Goal: Transaction & Acquisition: Purchase product/service

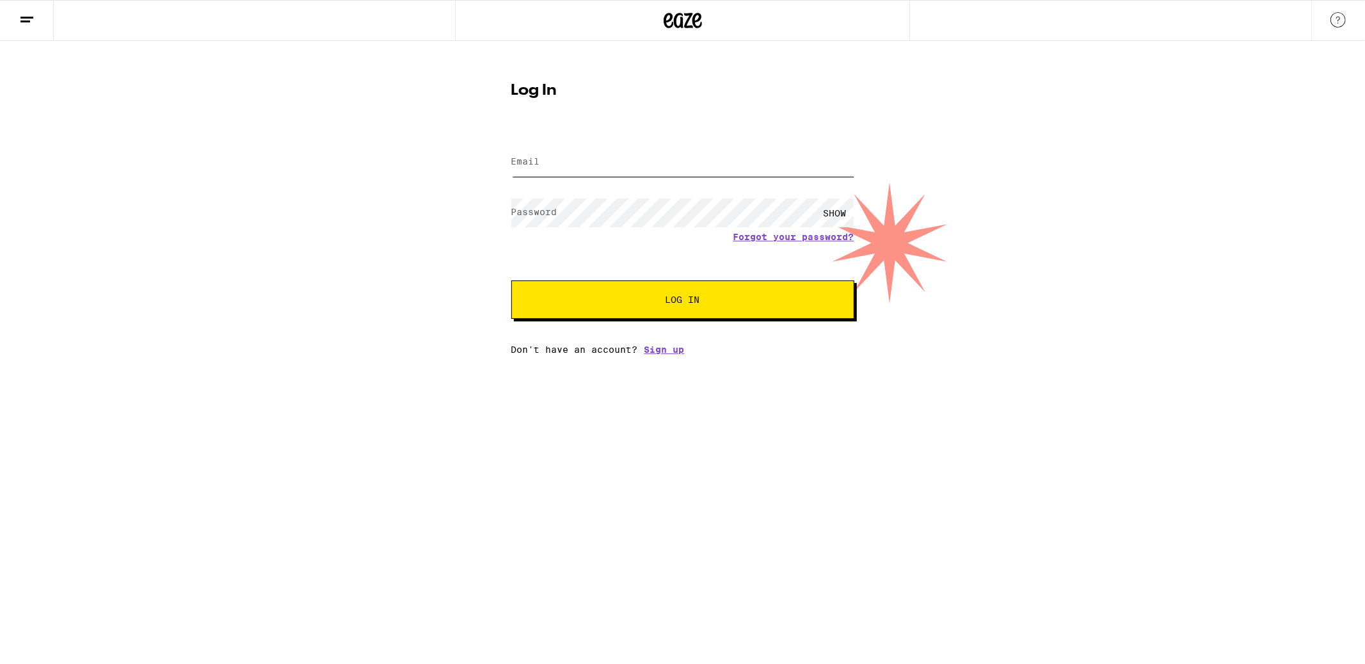
type input "[PERSON_NAME][EMAIL_ADDRESS][PERSON_NAME][DOMAIN_NAME]"
click at [685, 310] on button "Log In" at bounding box center [682, 299] width 343 height 38
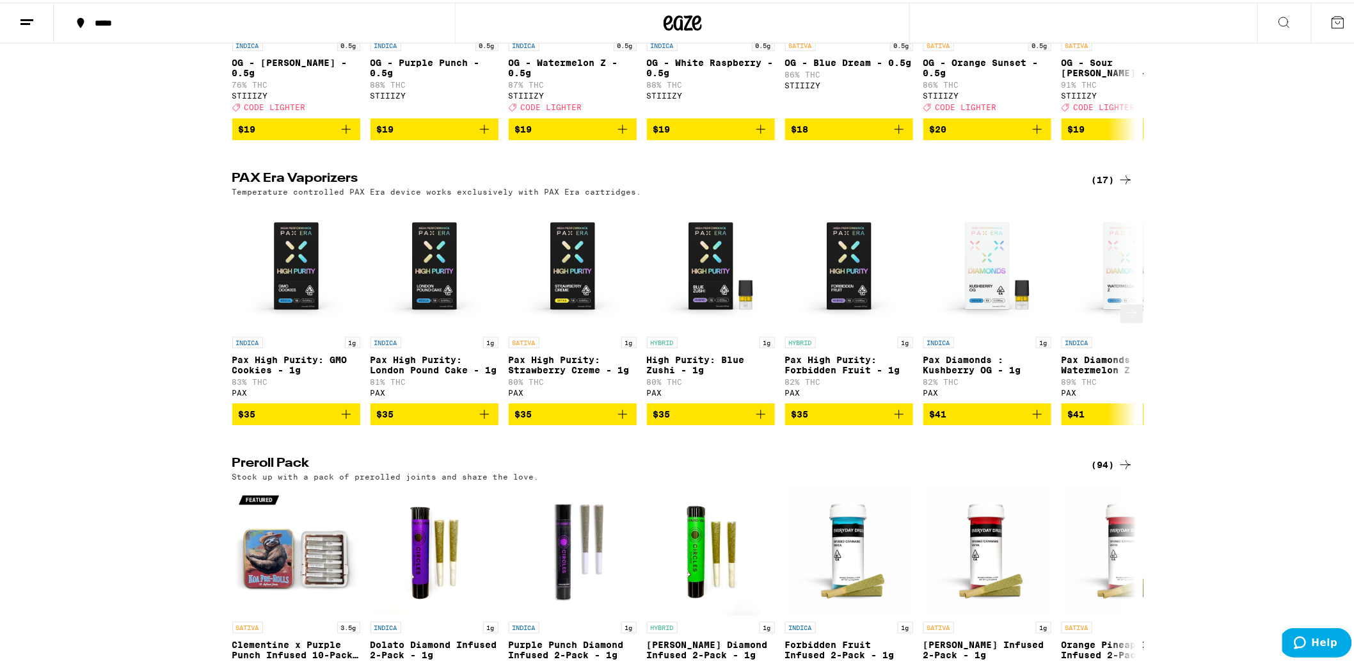
scroll to position [2033, 0]
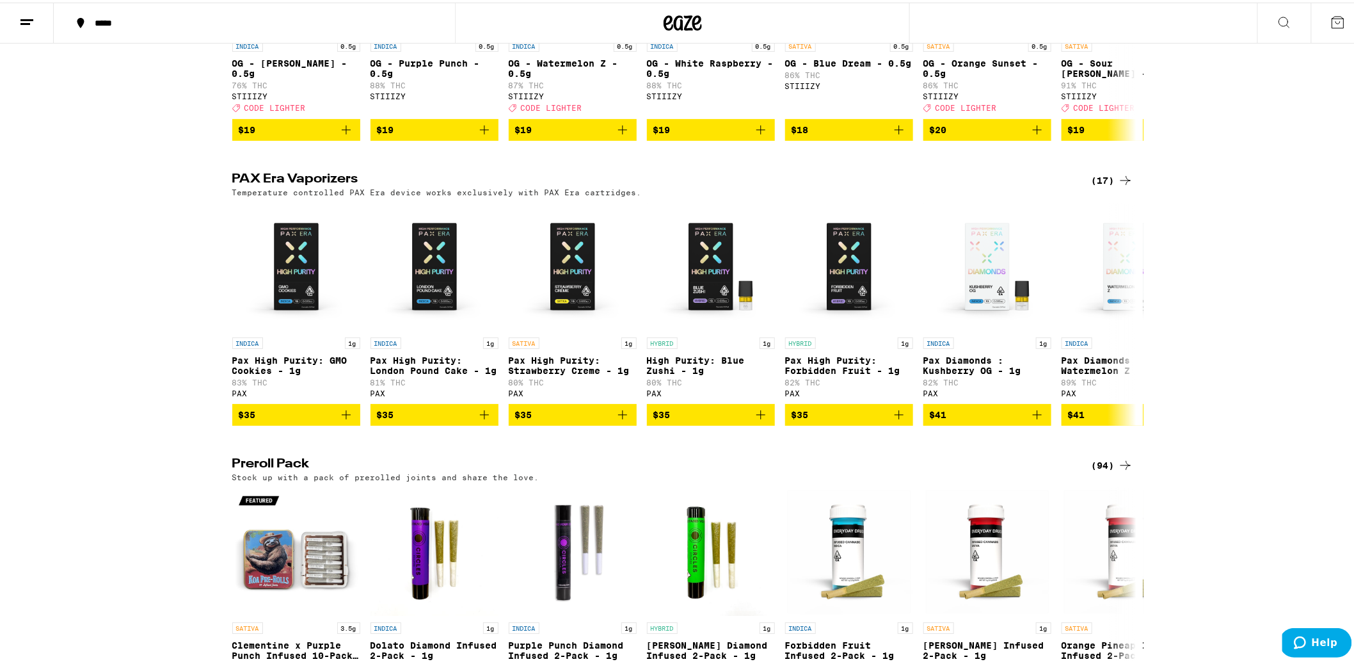
click at [1103, 186] on div "(17)" at bounding box center [1113, 177] width 42 height 15
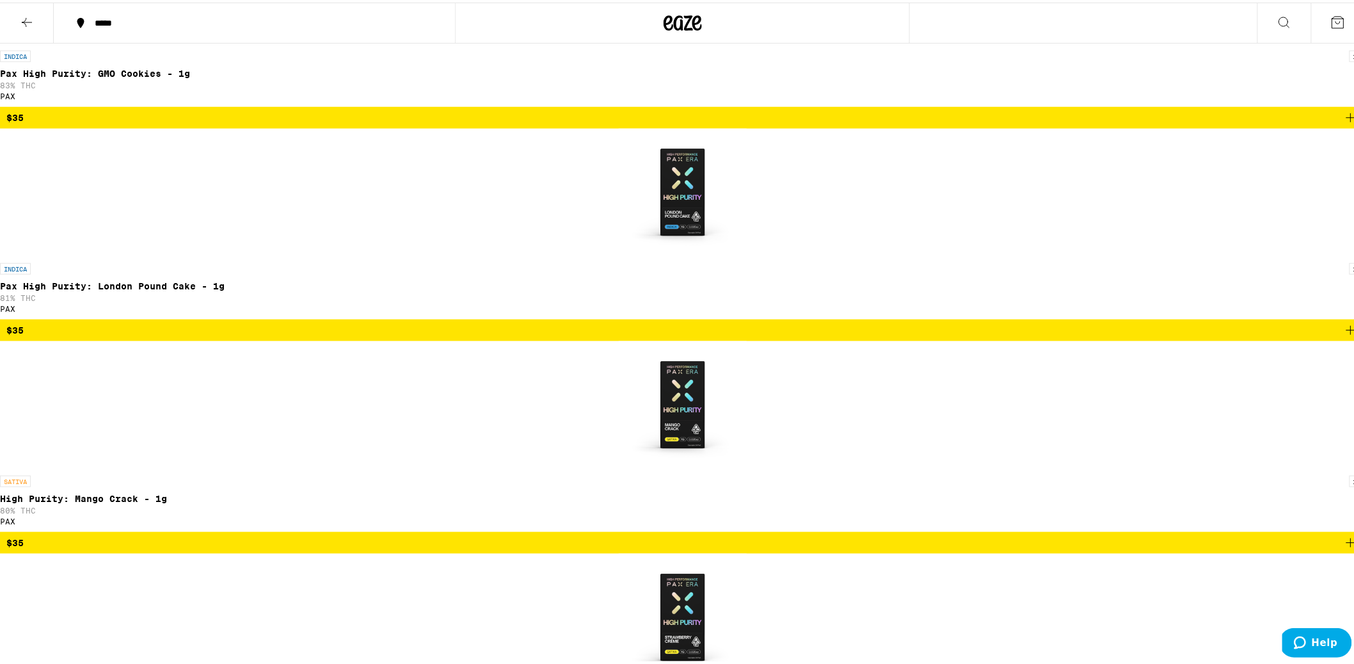
scroll to position [504, 0]
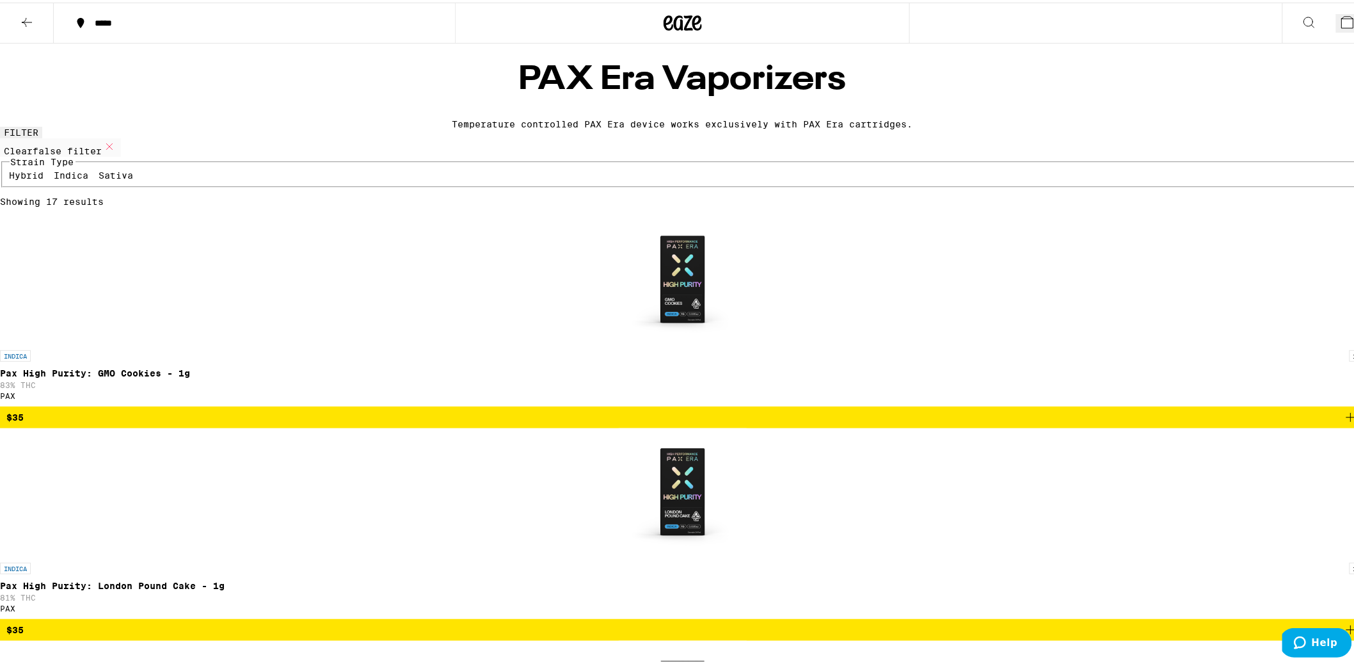
click at [646, 13] on div at bounding box center [682, 20] width 455 height 41
click at [698, 19] on div at bounding box center [682, 20] width 455 height 41
click at [692, 19] on icon at bounding box center [697, 20] width 10 height 15
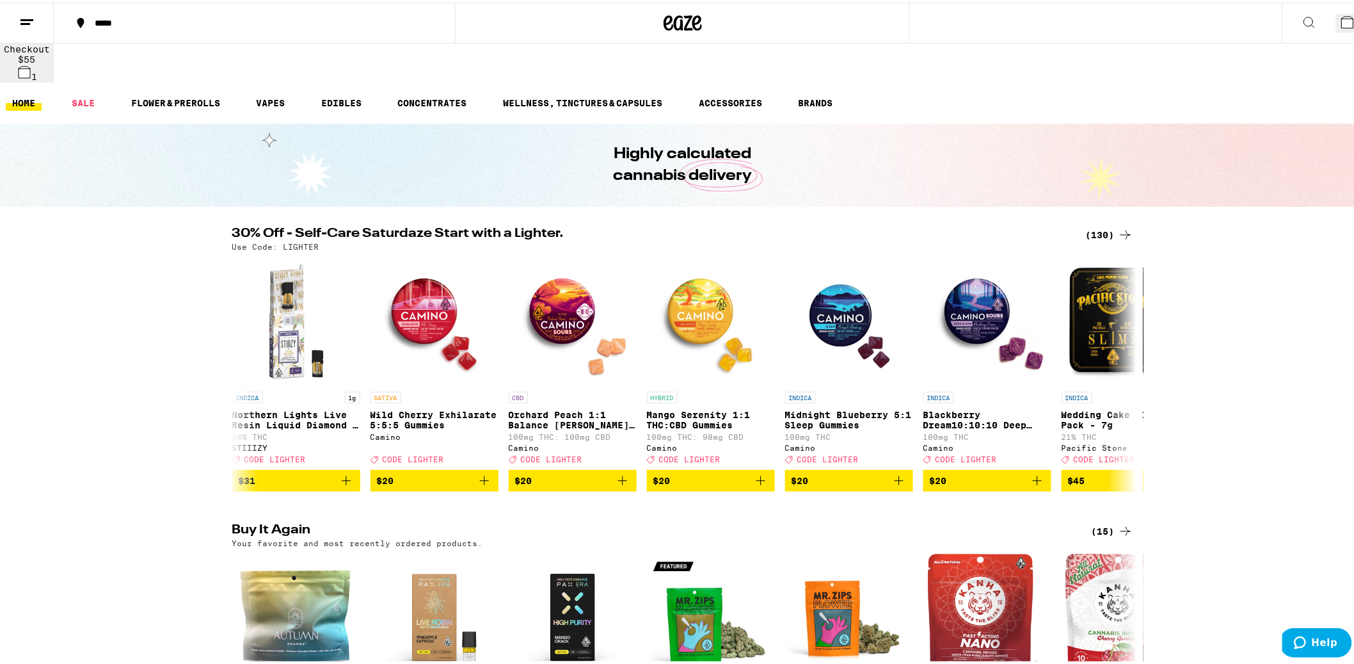
click at [1103, 225] on div "(130)" at bounding box center [1109, 232] width 47 height 15
click at [1261, 307] on div "30% Off - Self-Care Saturdaze Start with a Lighter. (130) Use Code: LIGHTER IND…" at bounding box center [682, 357] width 1365 height 264
click at [1088, 225] on div "(130)" at bounding box center [1109, 232] width 47 height 15
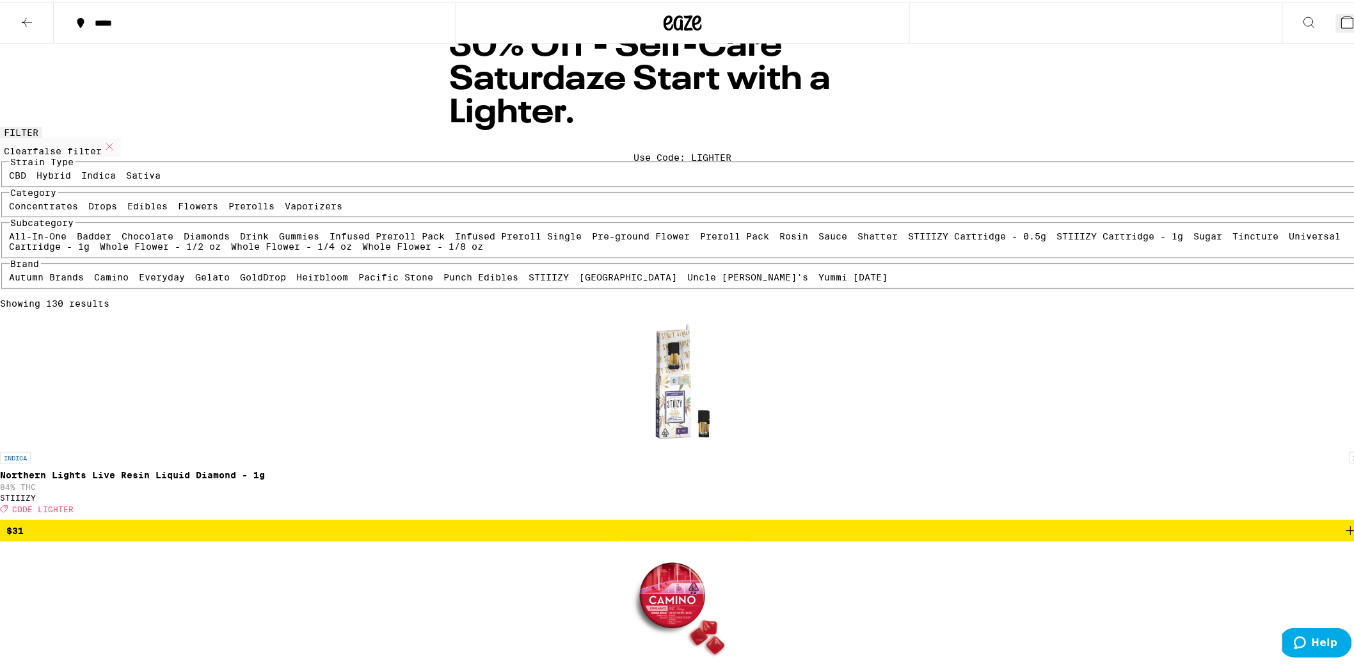
scroll to position [17, 0]
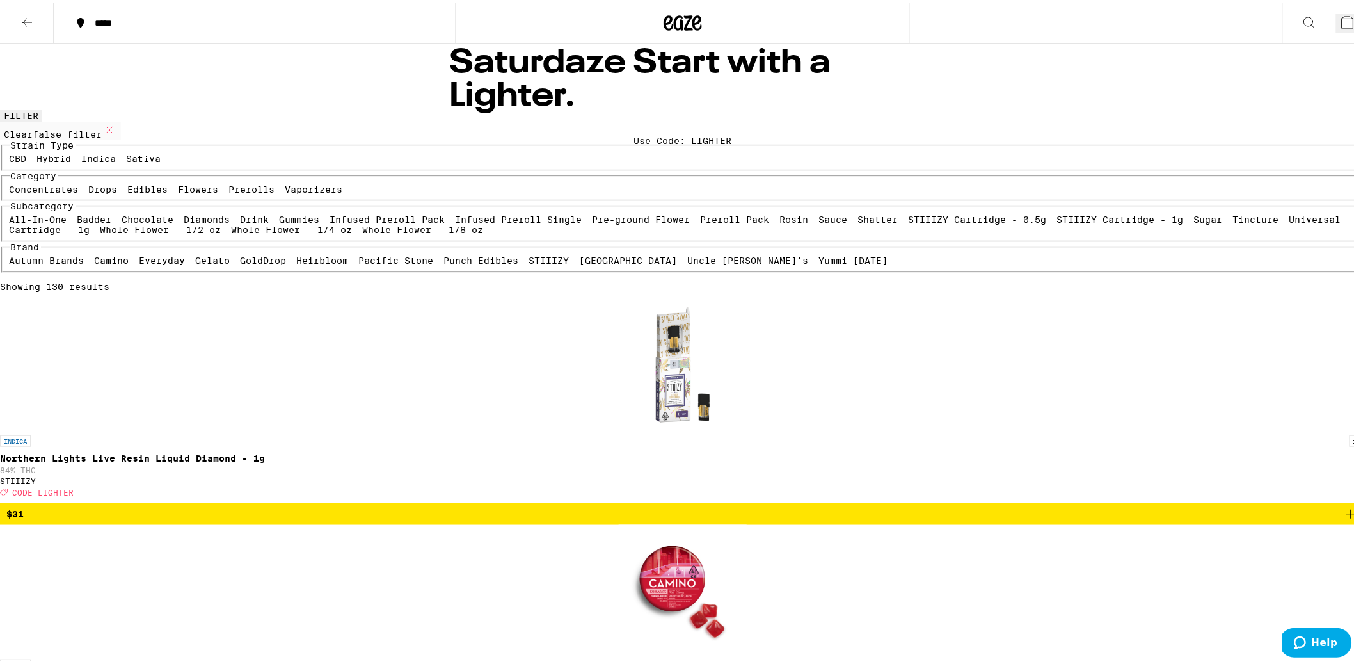
click at [643, 522] on img "Open page for Wild Cherry Exhilarate 5:5:5 Gummies from Camino" at bounding box center [683, 586] width 128 height 128
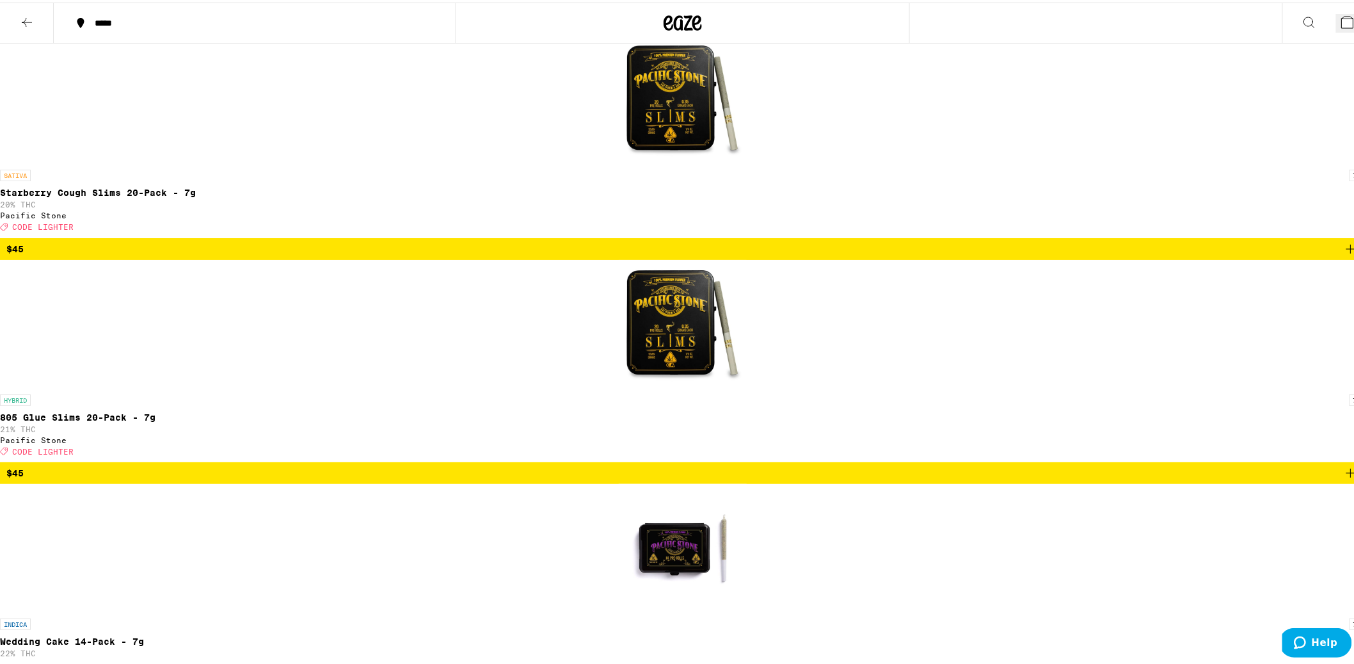
scroll to position [2063, 0]
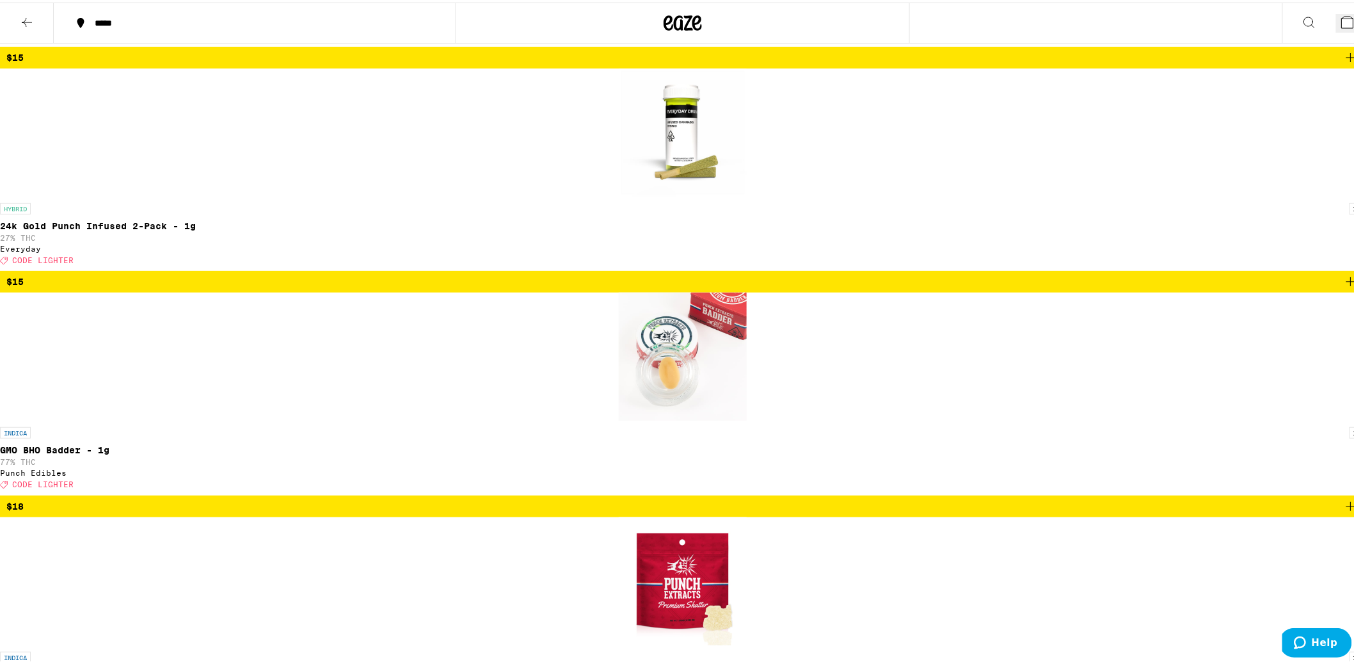
scroll to position [6271, 0]
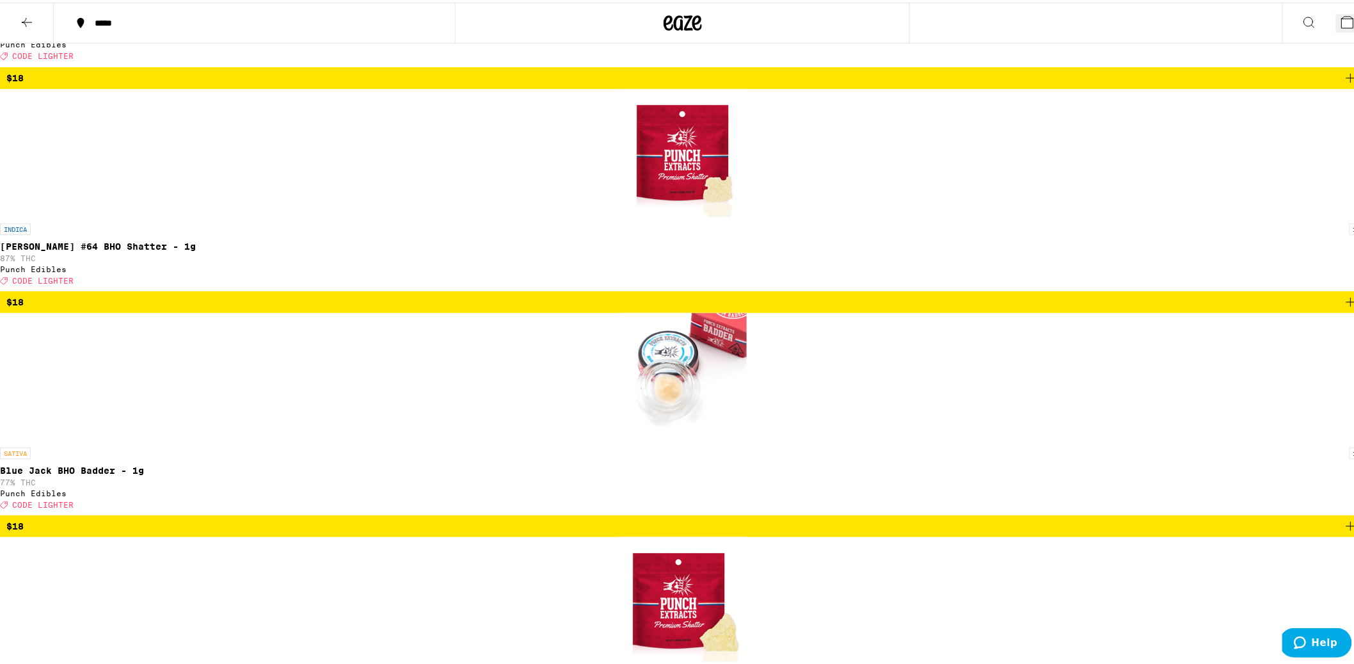
click at [664, 20] on icon at bounding box center [669, 20] width 10 height 15
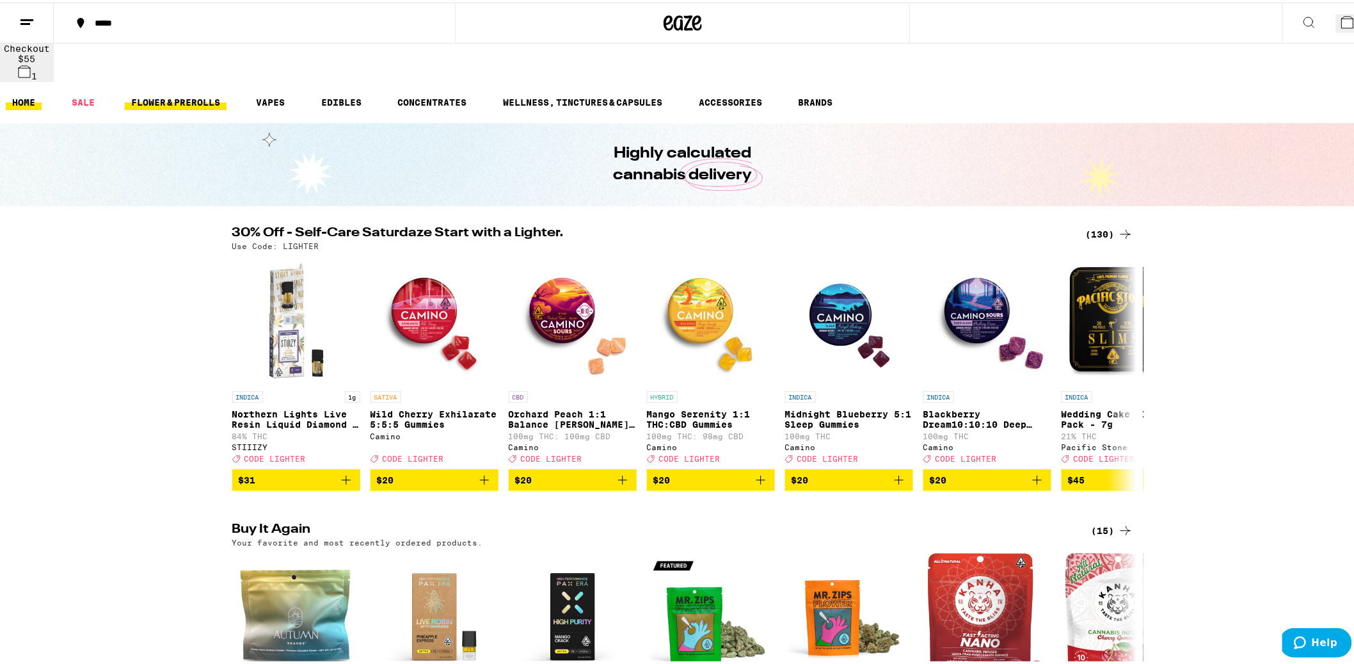
click at [189, 92] on link "FLOWER & PREROLLS" at bounding box center [176, 99] width 102 height 15
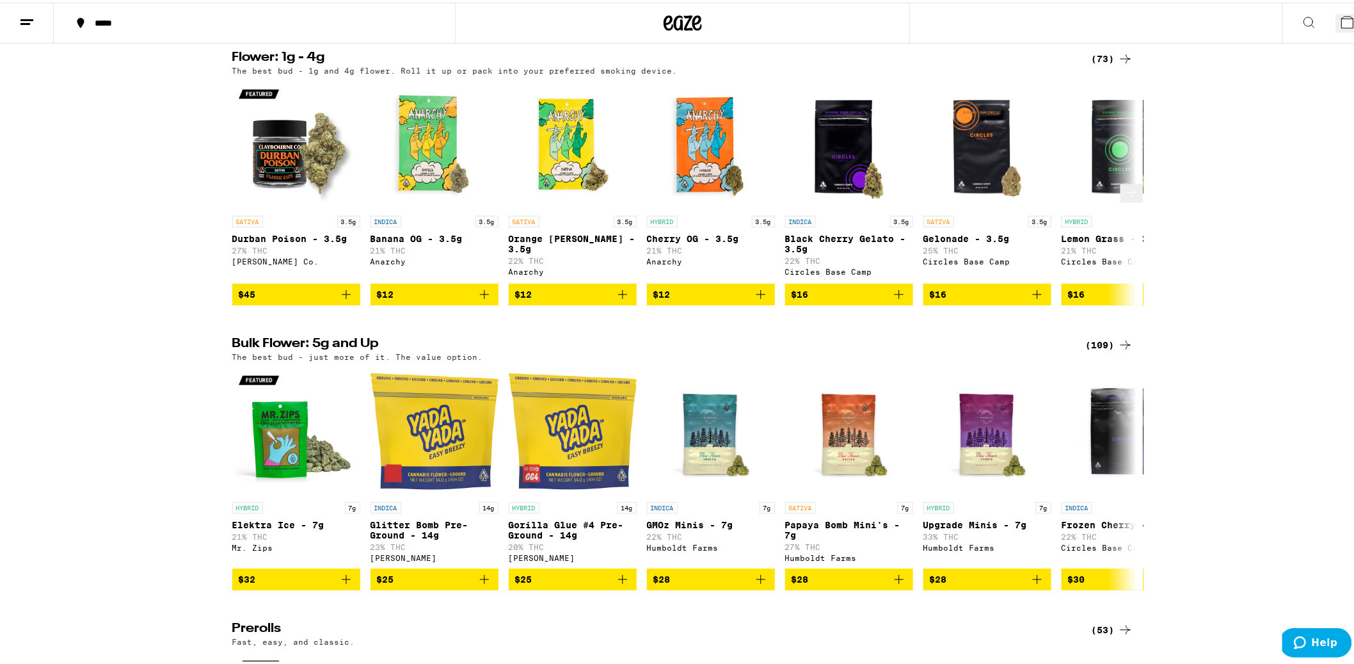
scroll to position [266, 0]
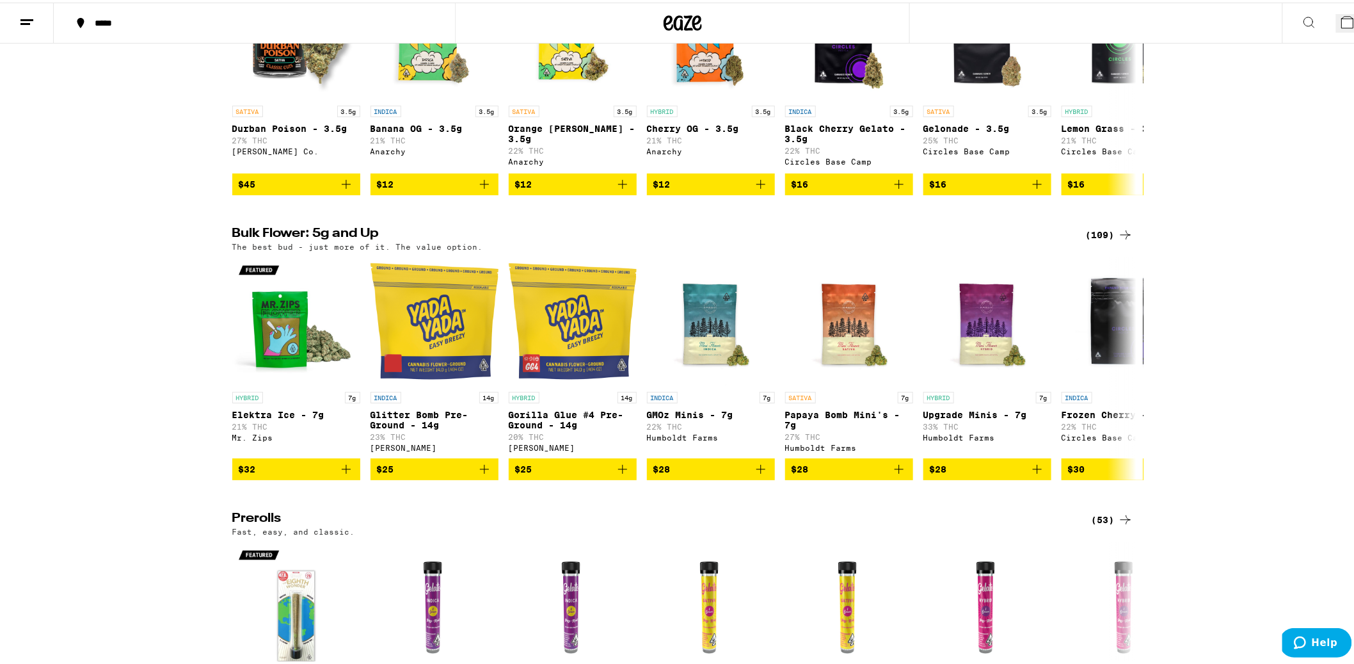
click at [1093, 225] on div "(109)" at bounding box center [1109, 232] width 47 height 15
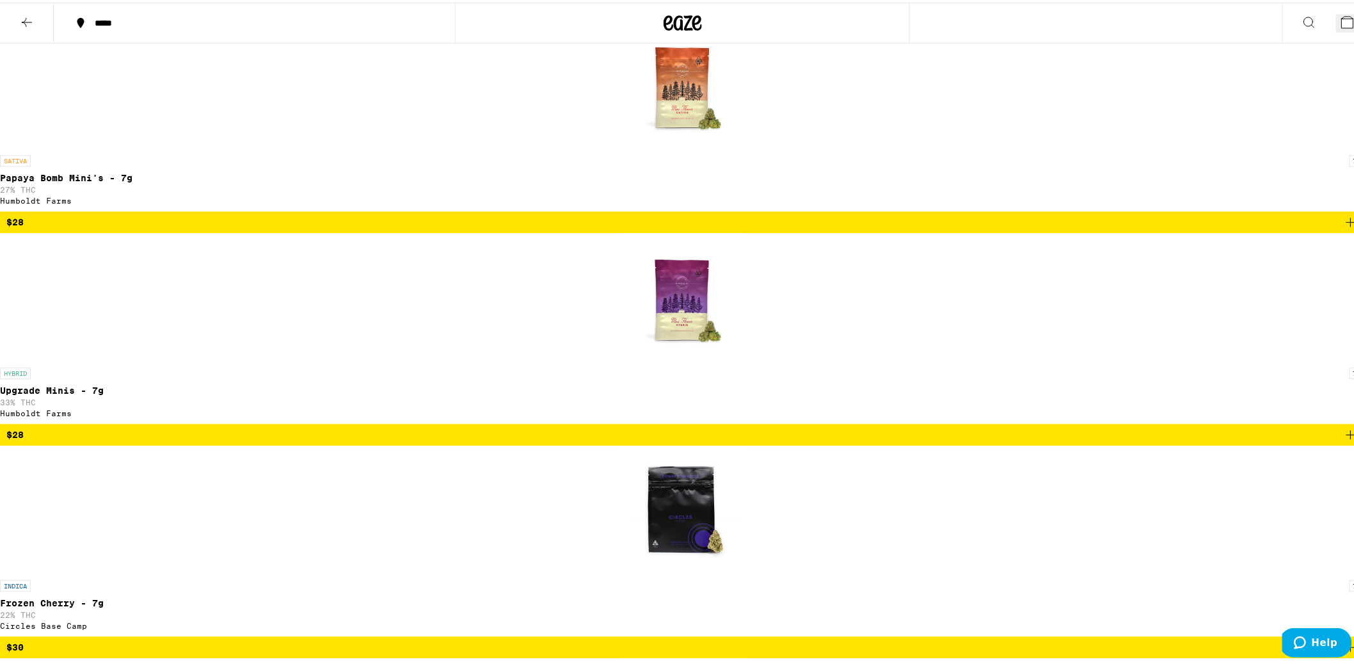
scroll to position [1164, 0]
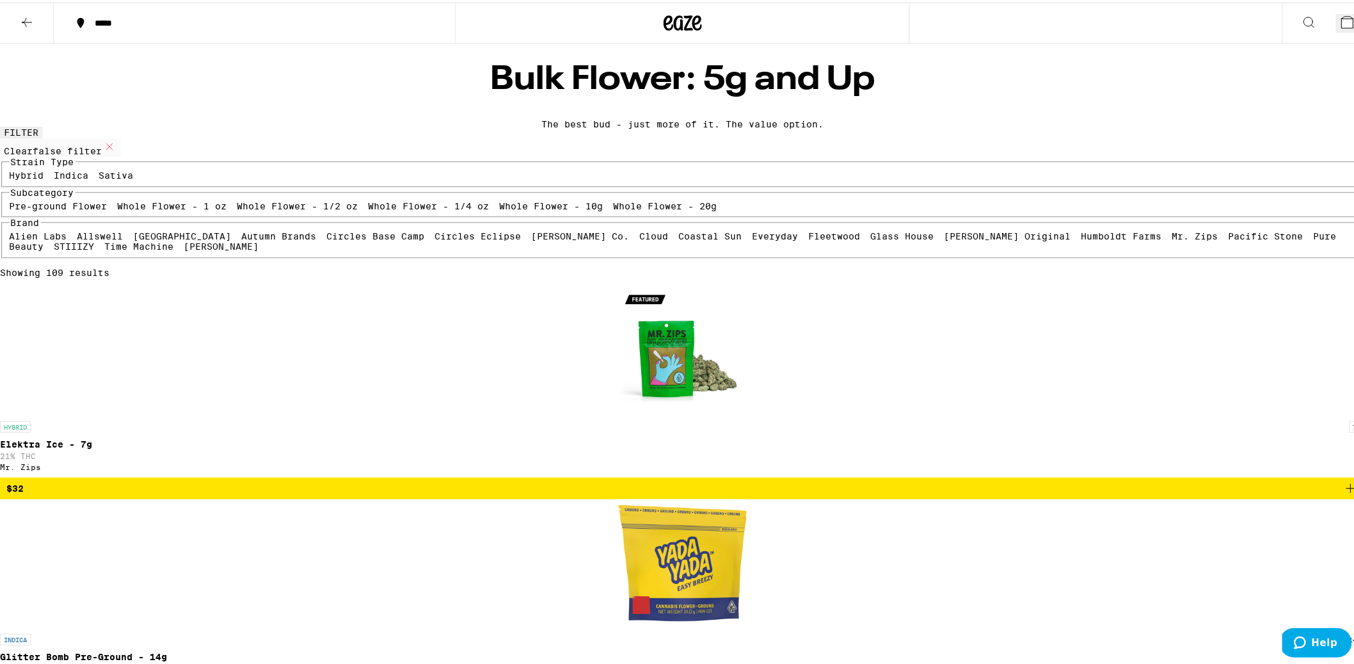
click at [676, 21] on icon at bounding box center [682, 20] width 19 height 15
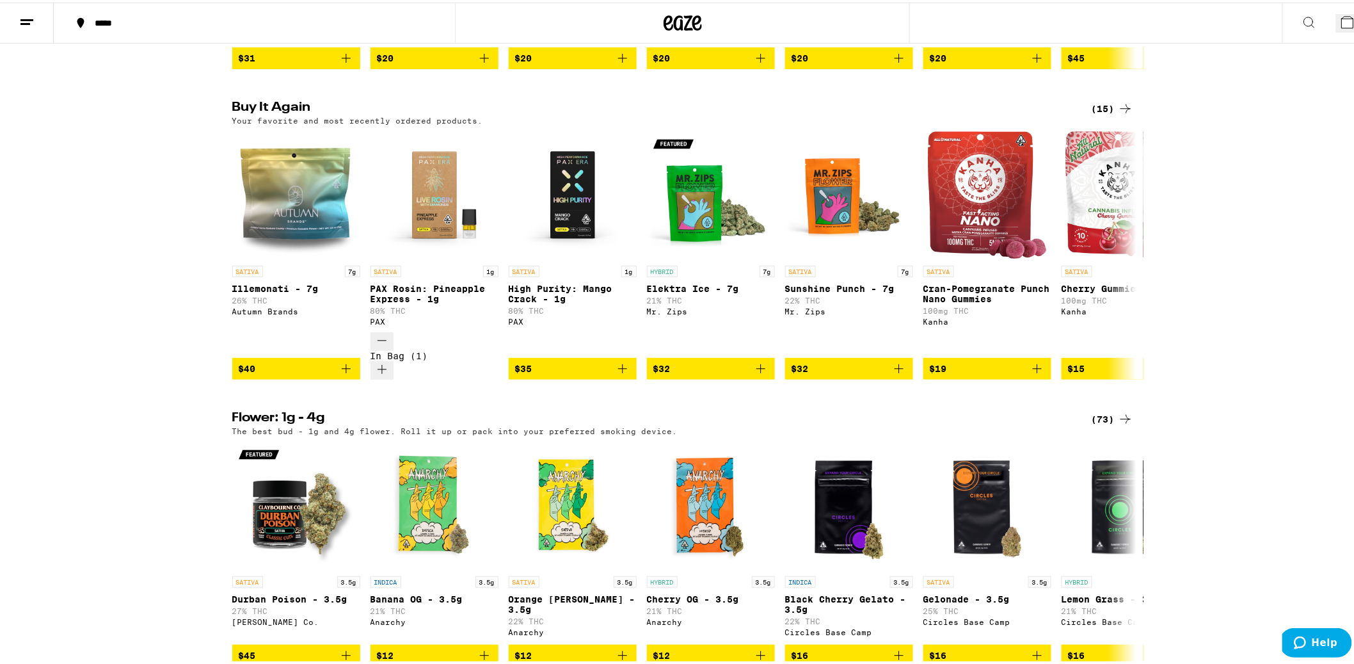
scroll to position [237, 0]
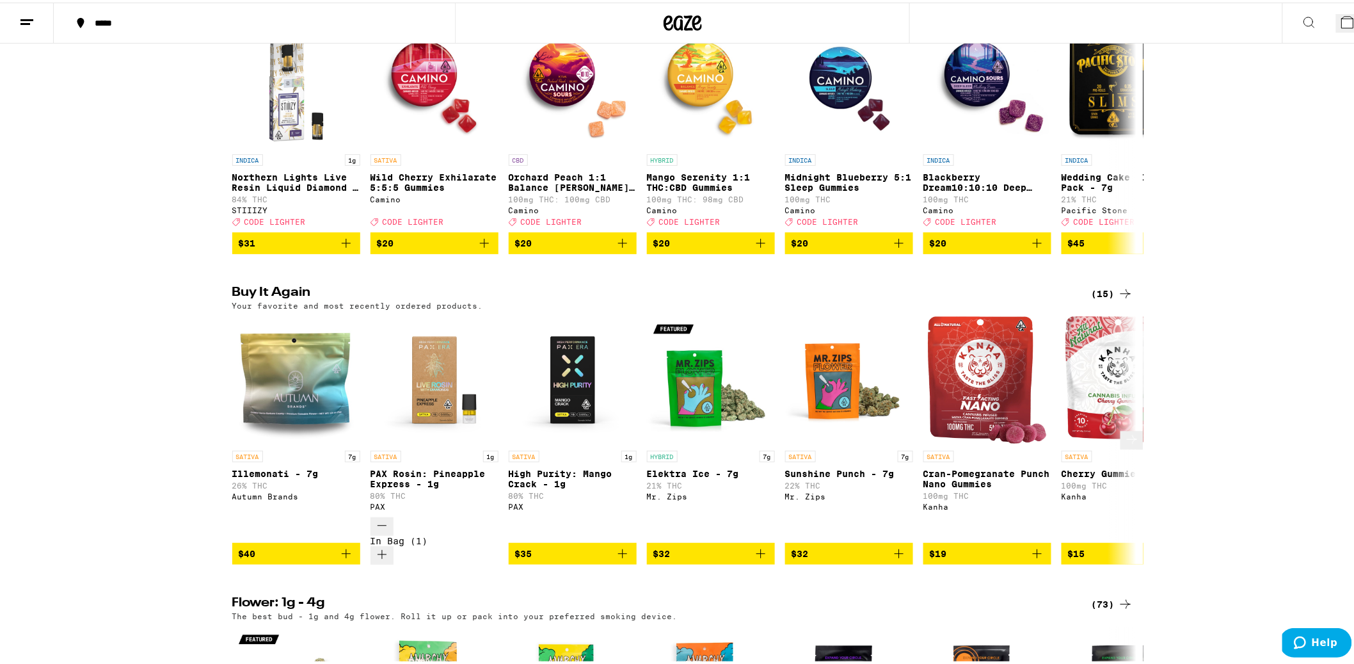
click at [1125, 429] on icon at bounding box center [1132, 436] width 15 height 15
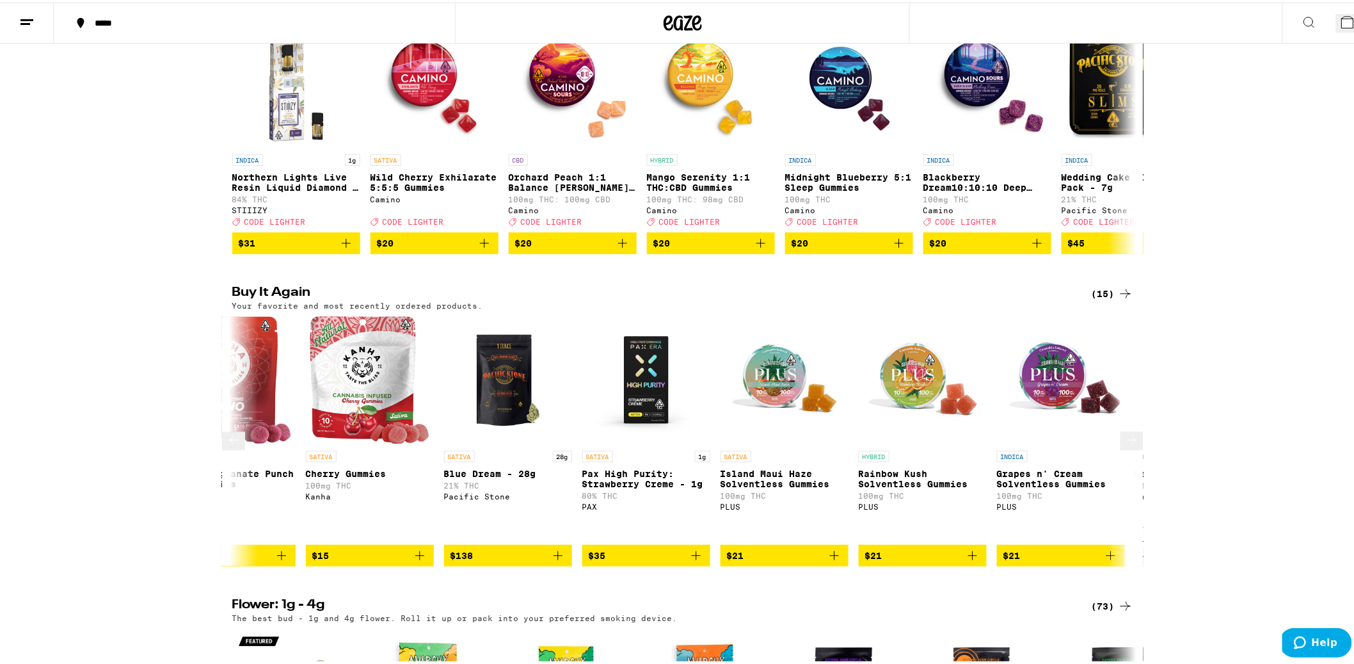
scroll to position [0, 762]
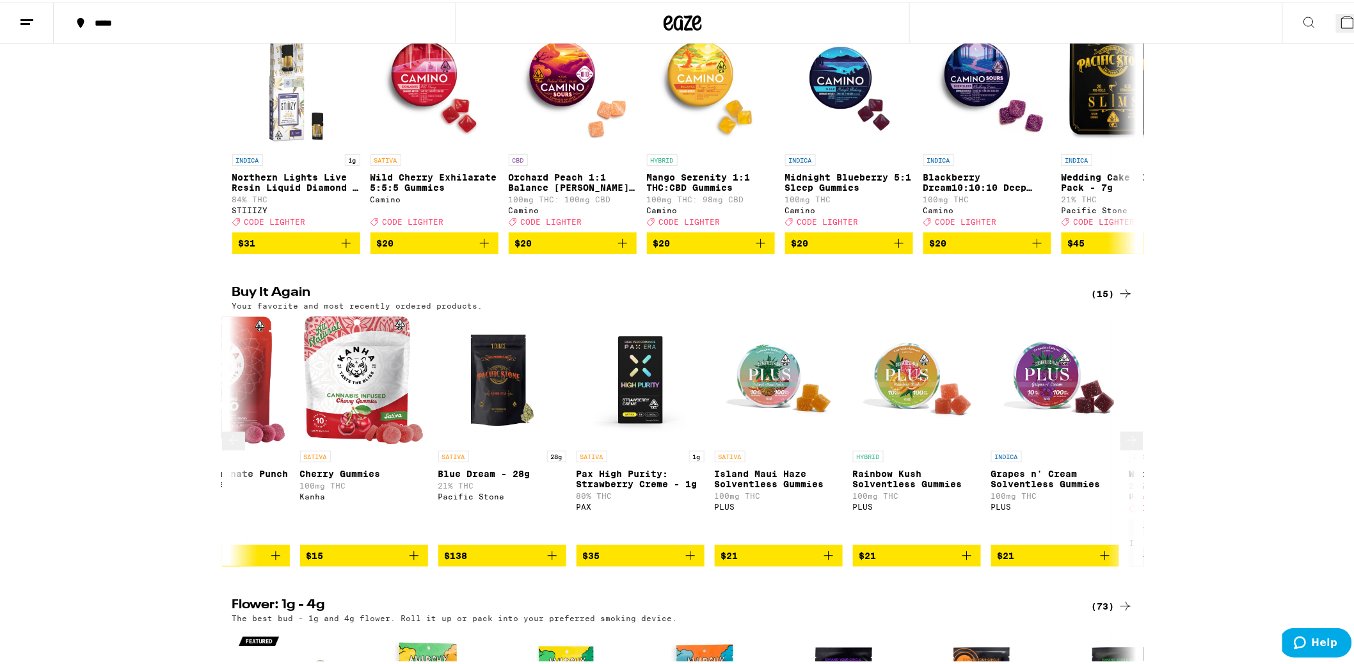
click at [1125, 430] on icon at bounding box center [1132, 437] width 15 height 15
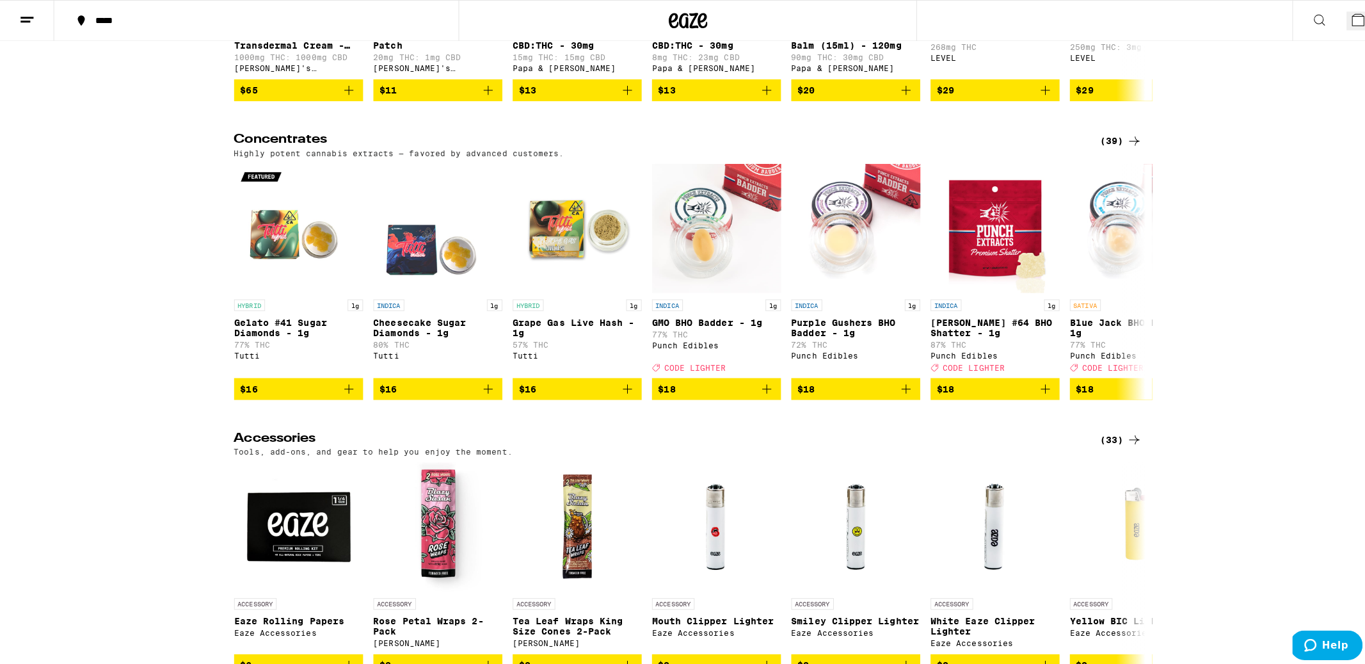
scroll to position [4583, 0]
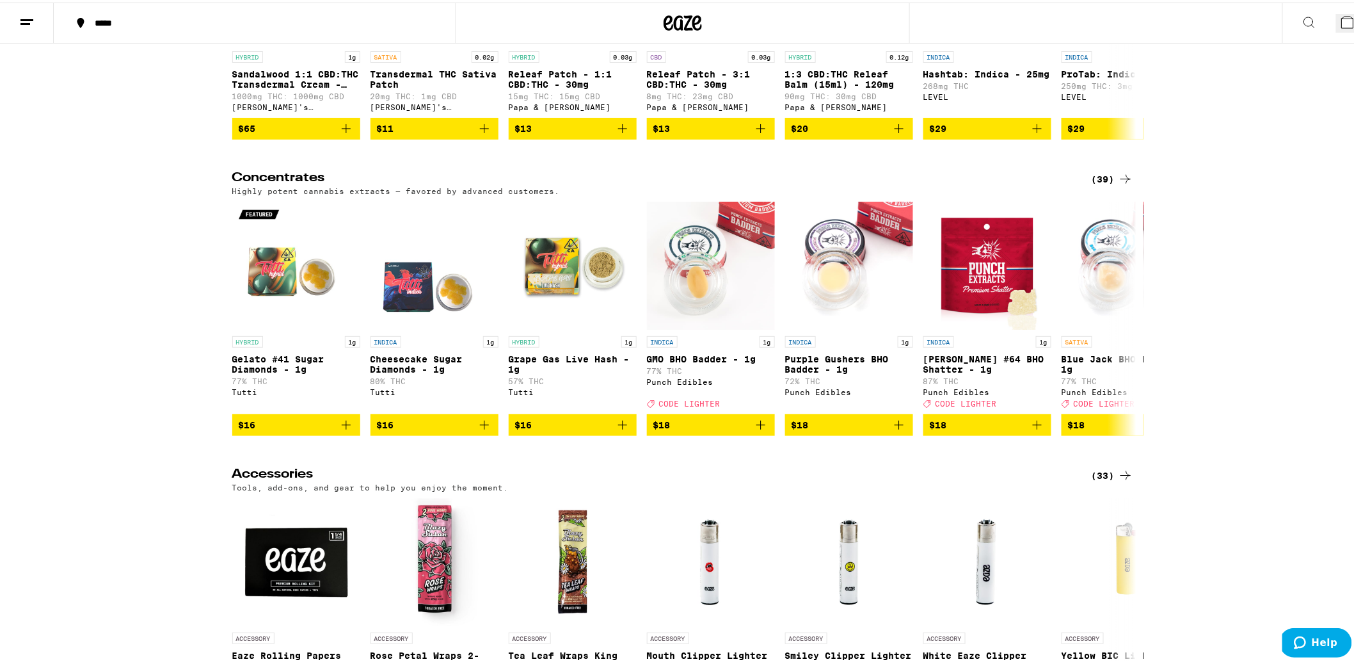
click at [1340, 14] on icon at bounding box center [1347, 19] width 15 height 15
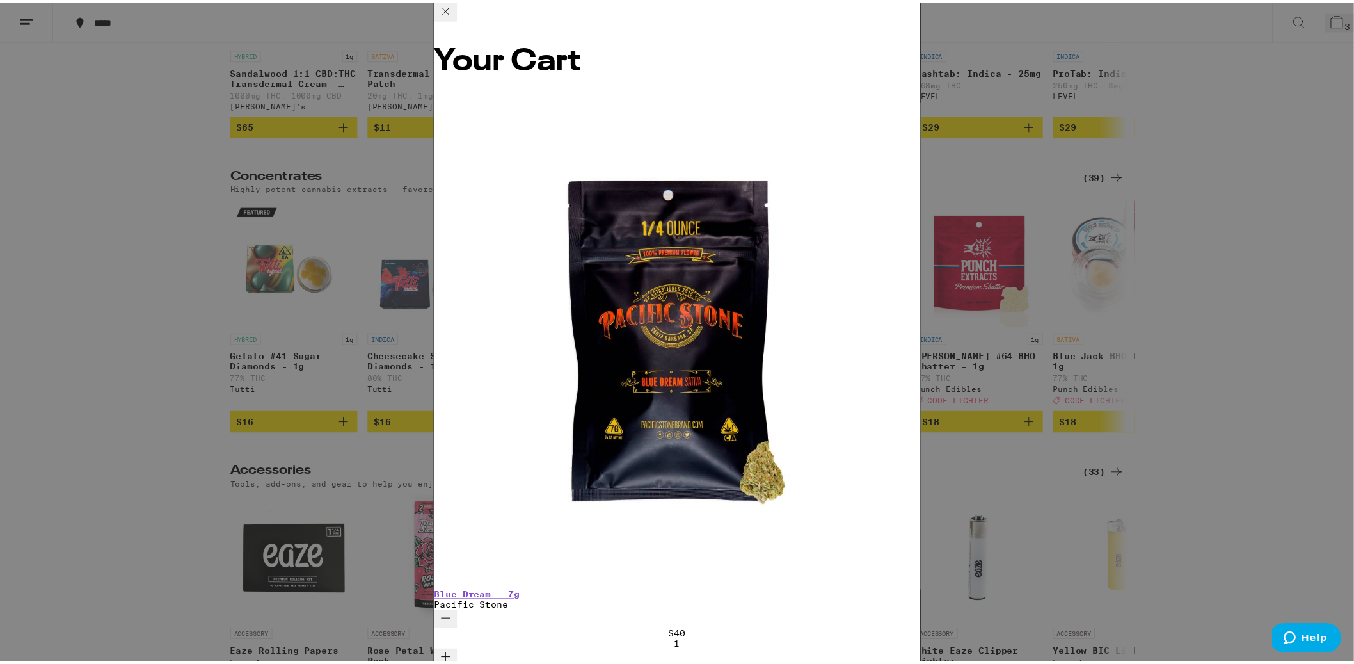
scroll to position [4451, 0]
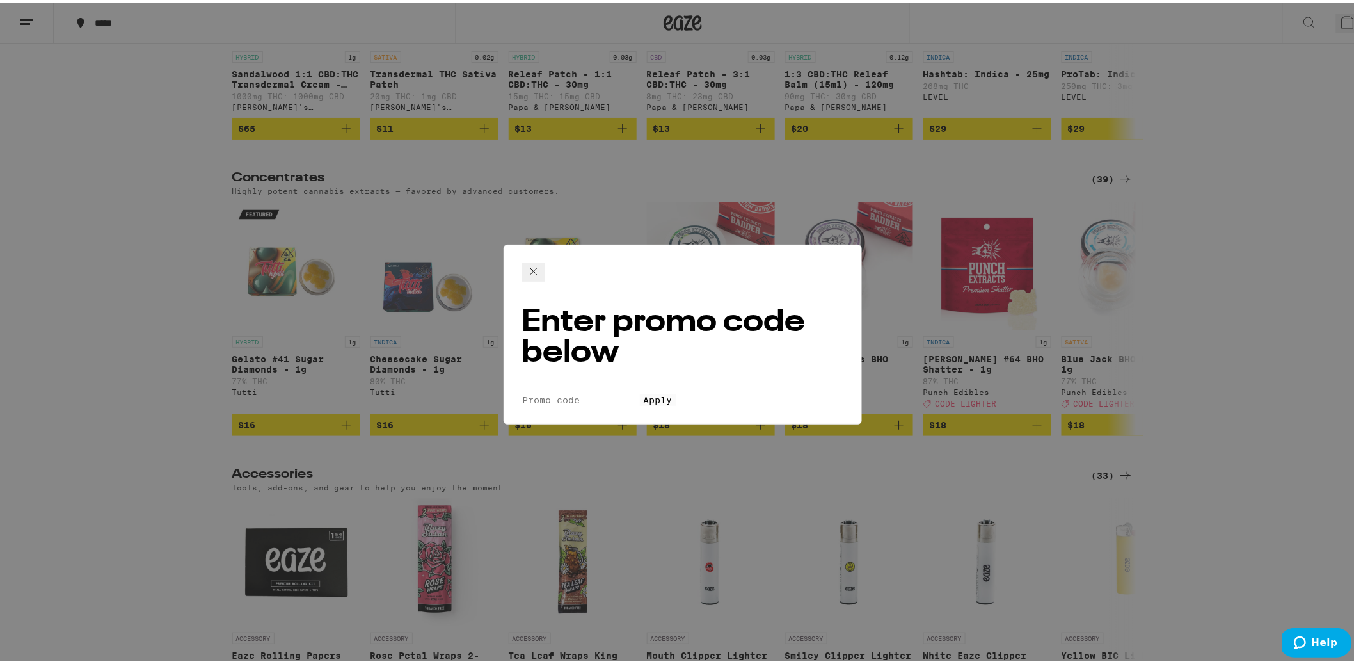
click at [640, 392] on input "Promo Code" at bounding box center [581, 398] width 118 height 12
type input "LIGHTER"
click at [673, 392] on span "Apply" at bounding box center [658, 397] width 29 height 10
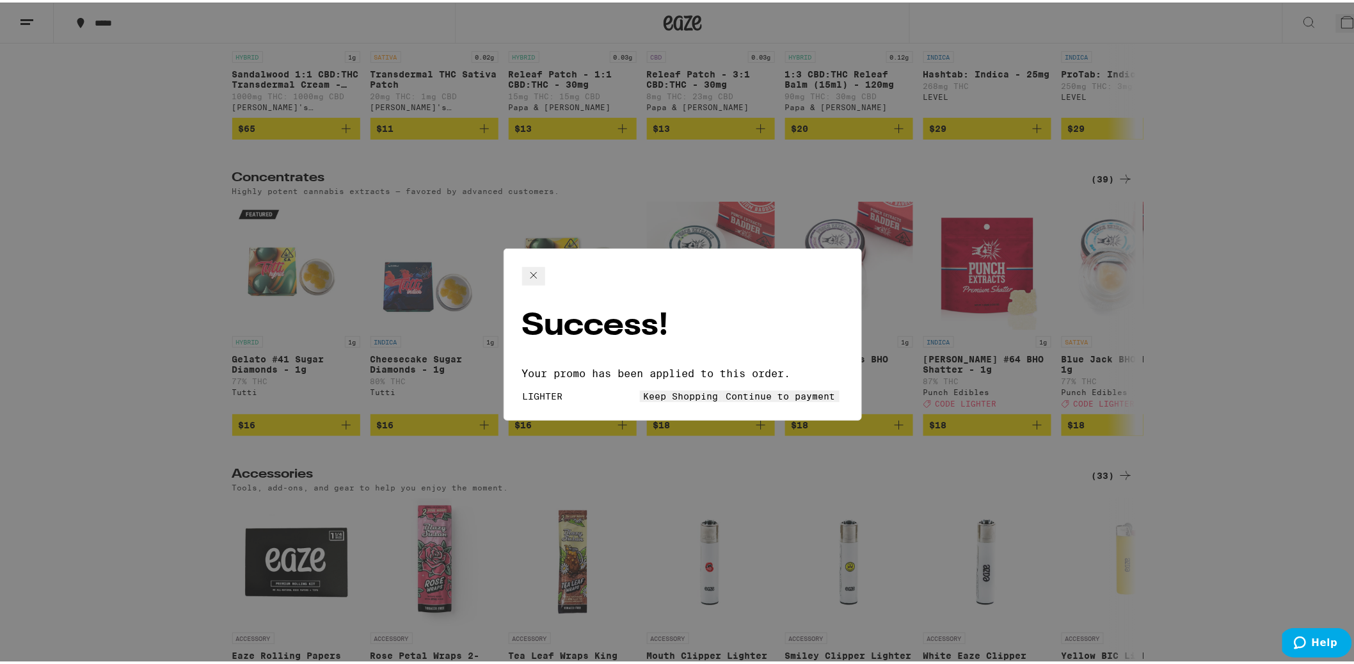
click at [723, 388] on button "Continue to payment" at bounding box center [781, 394] width 117 height 12
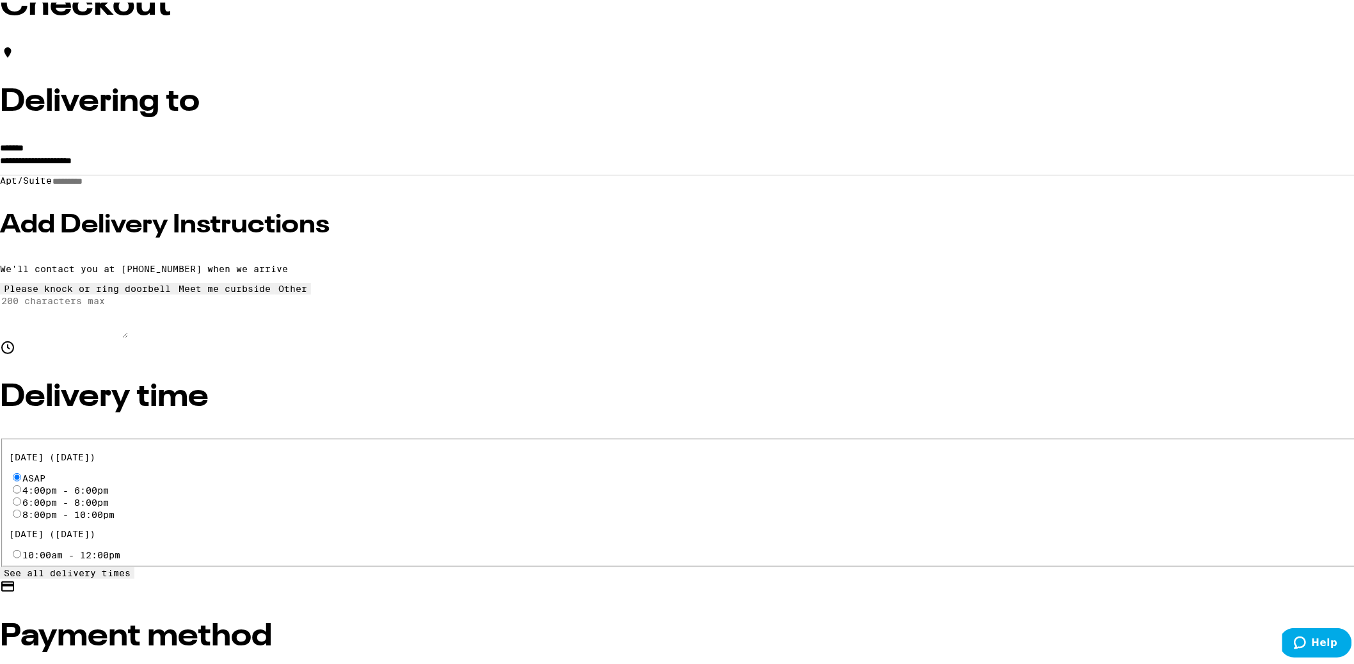
scroll to position [138, 0]
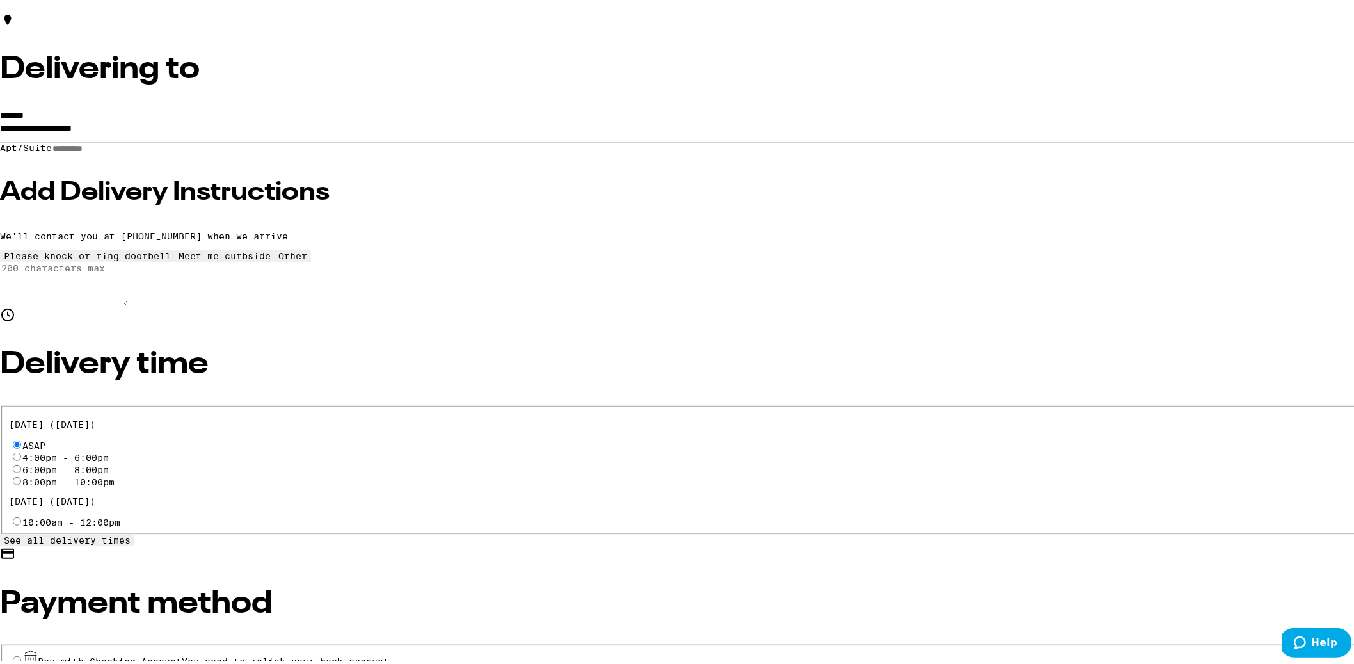
click at [143, 152] on input "Apt/Suite" at bounding box center [97, 146] width 91 height 11
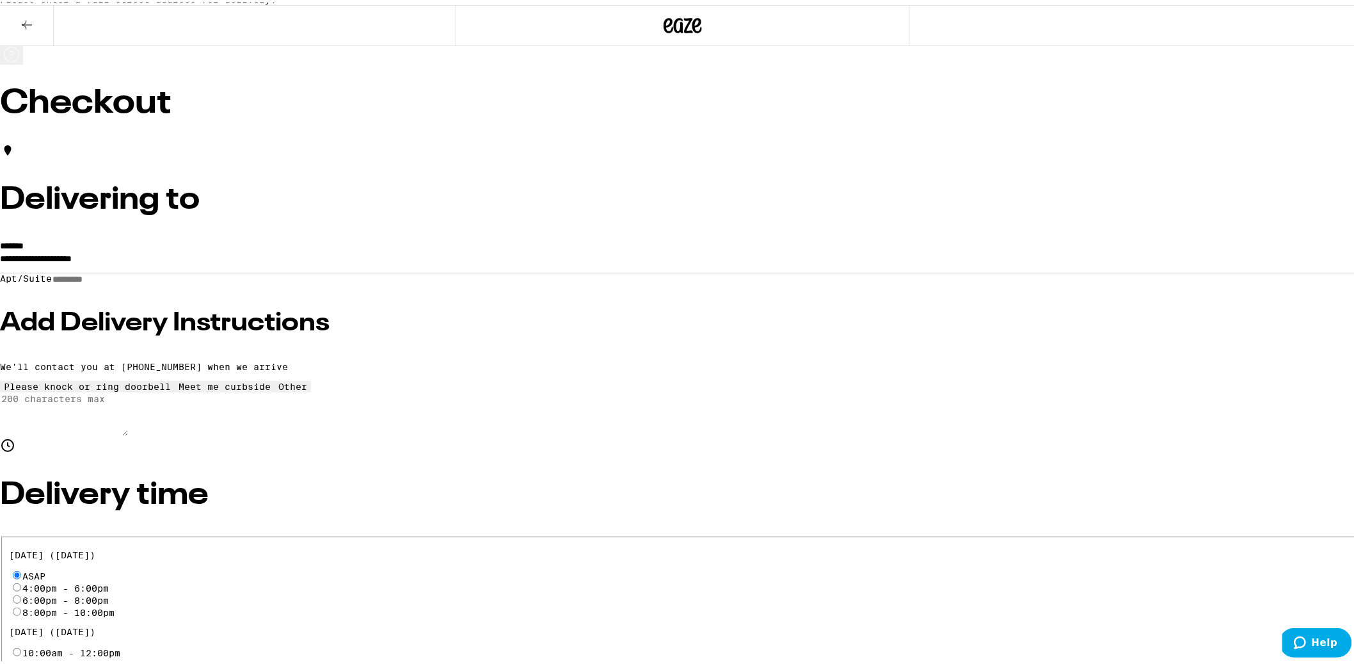
scroll to position [0, 0]
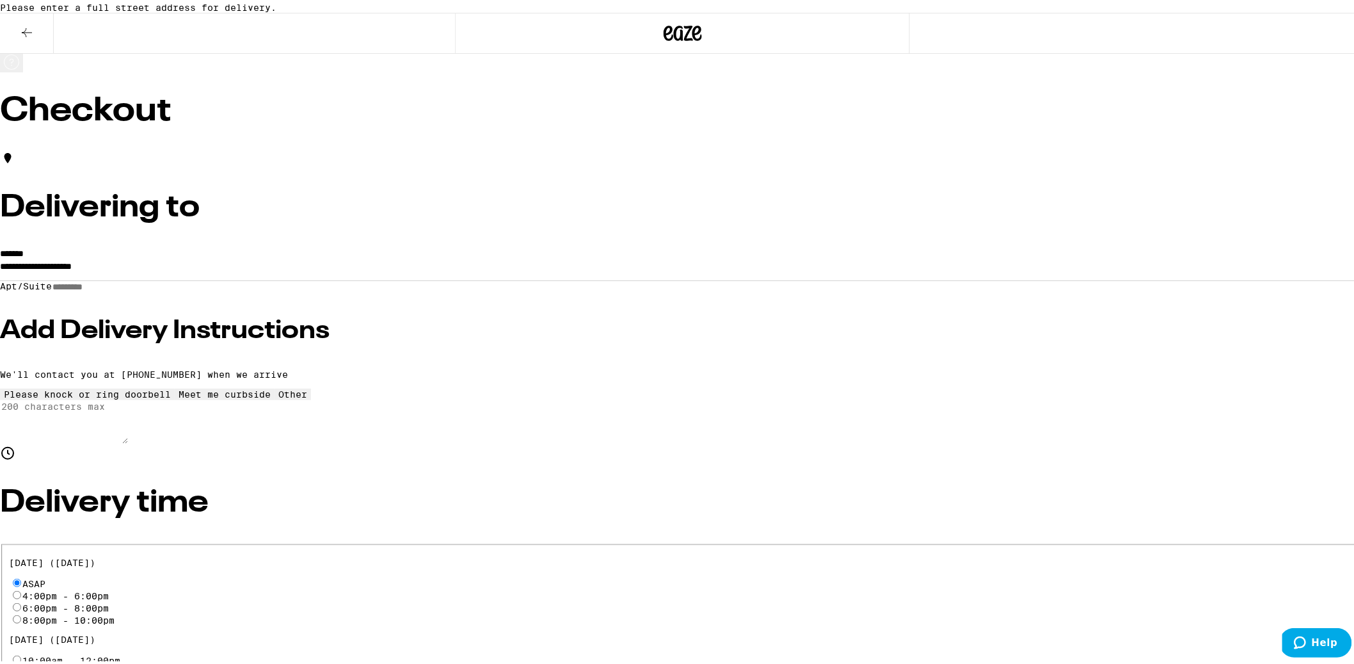
click at [628, 247] on div "Delivering to" at bounding box center [682, 197] width 1365 height 99
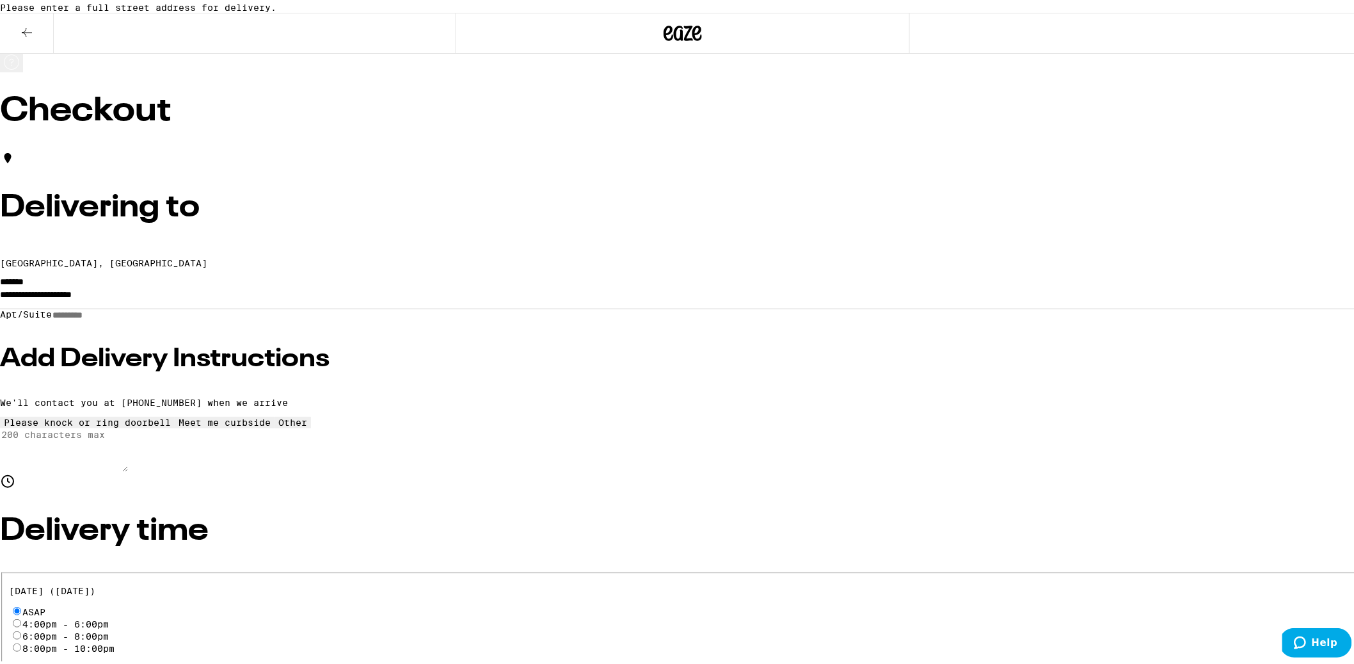
click at [628, 247] on div "Delivering to" at bounding box center [682, 197] width 1365 height 99
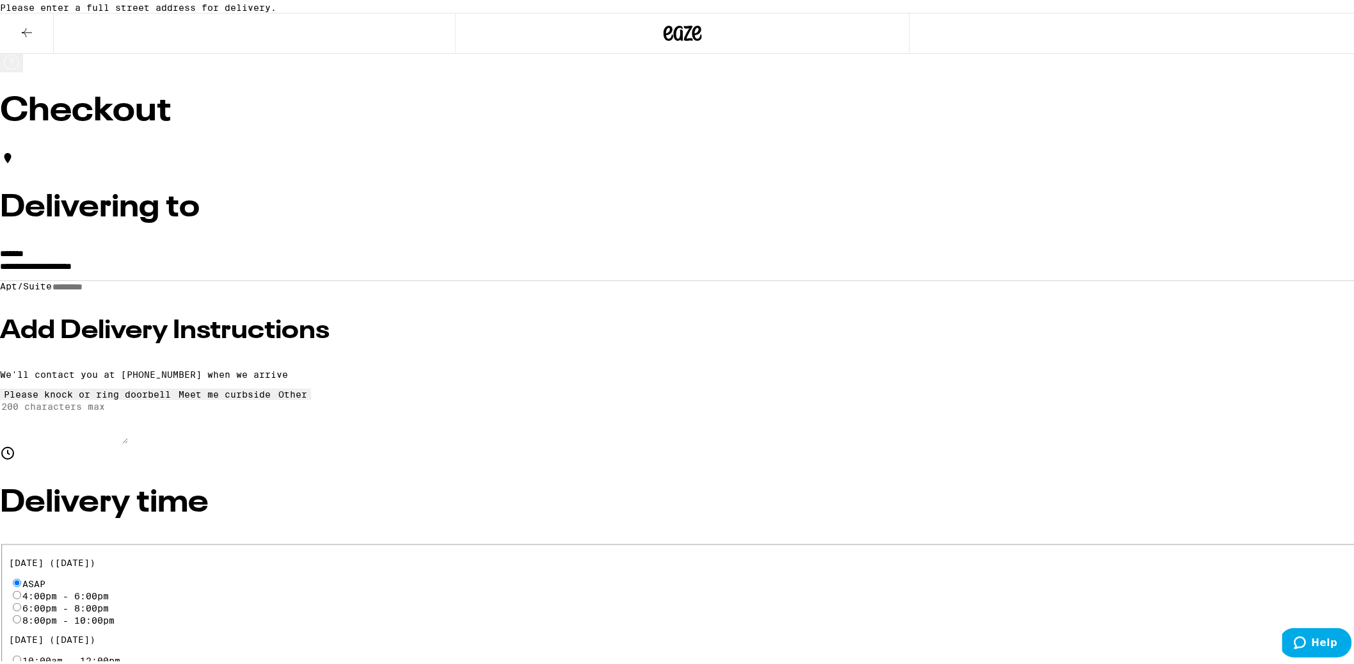
click at [486, 278] on input "**********" at bounding box center [682, 267] width 1365 height 22
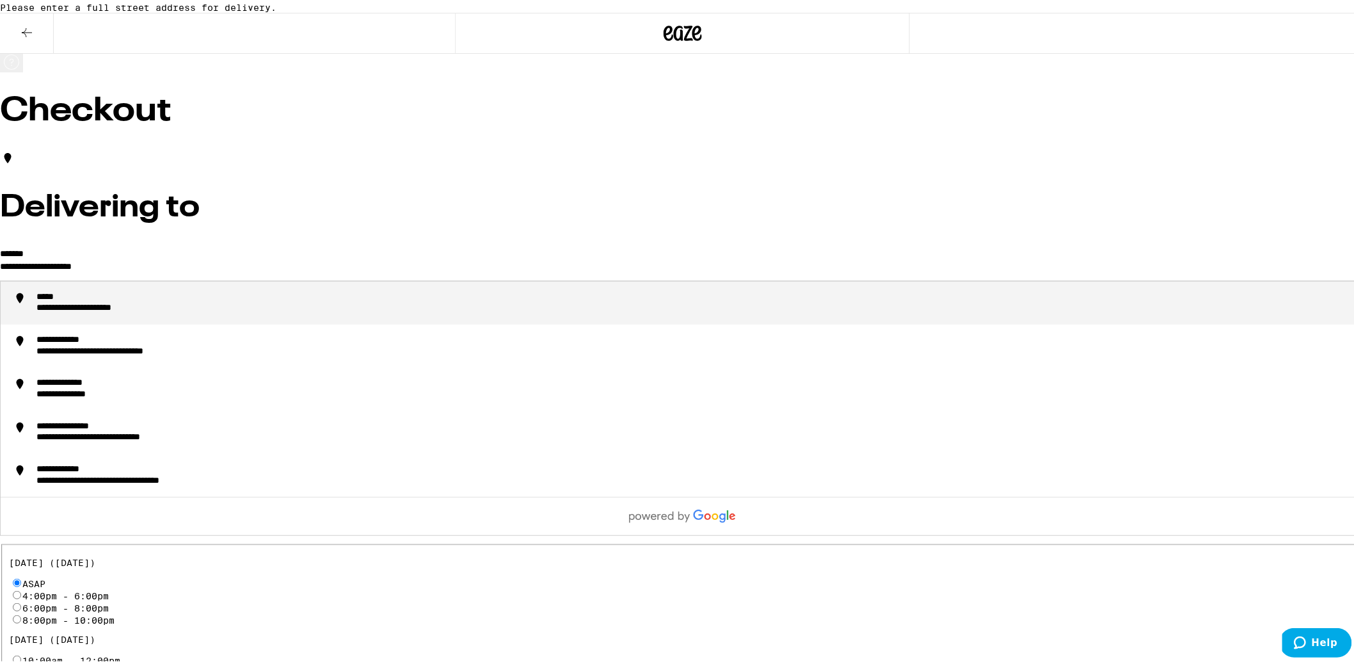
drag, startPoint x: 486, startPoint y: 294, endPoint x: 266, endPoint y: 282, distance: 220.5
click at [124, 312] on div "**********" at bounding box center [79, 306] width 87 height 12
type input "**********"
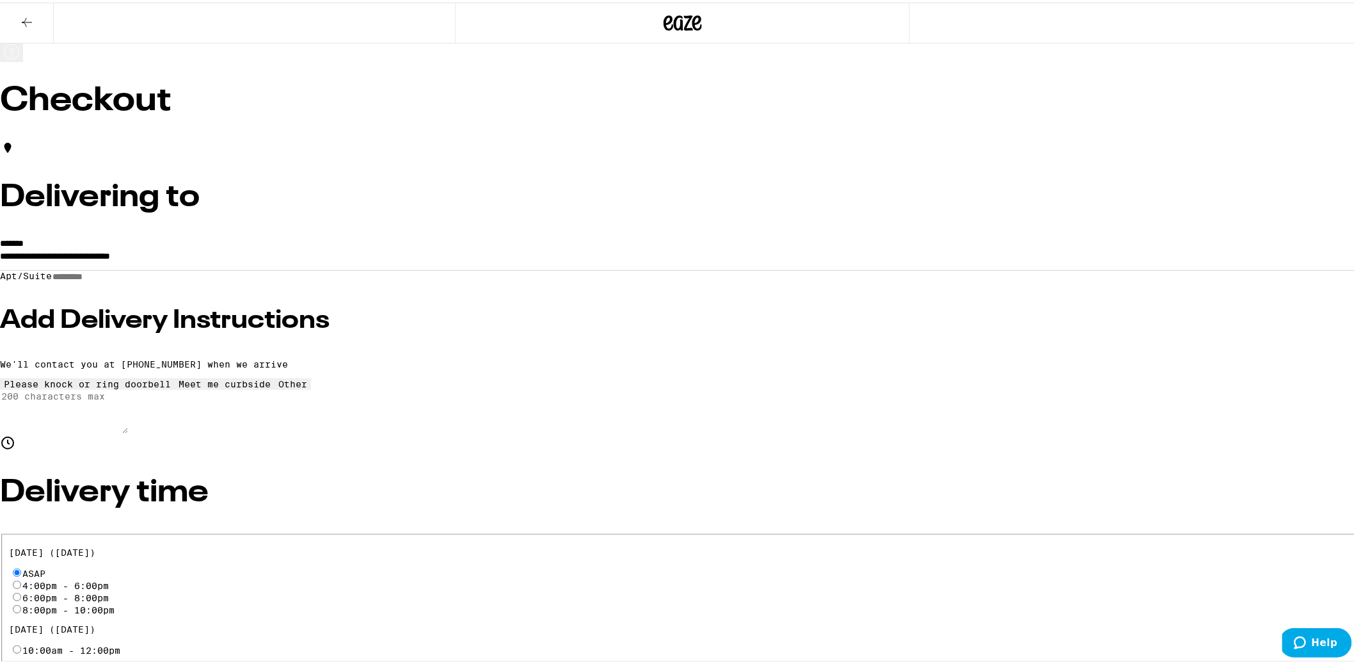
click at [488, 327] on h3 "Add Delivery Instructions" at bounding box center [682, 318] width 1365 height 26
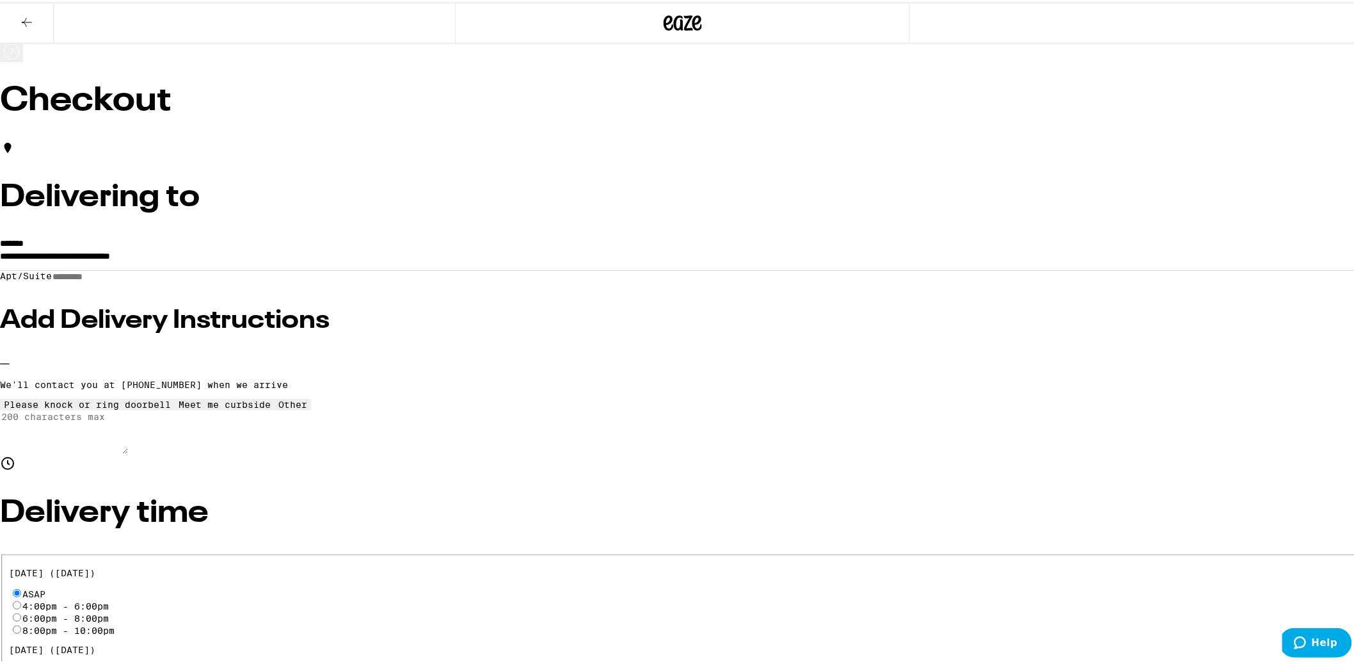
click at [143, 280] on input "Apt/Suite" at bounding box center [97, 274] width 91 height 11
type input "***"
click at [311, 408] on button "Other" at bounding box center [293, 402] width 36 height 12
click at [128, 451] on textarea "Enter any other delivery instructions you want driver to know" at bounding box center [64, 430] width 128 height 44
type textarea "i"
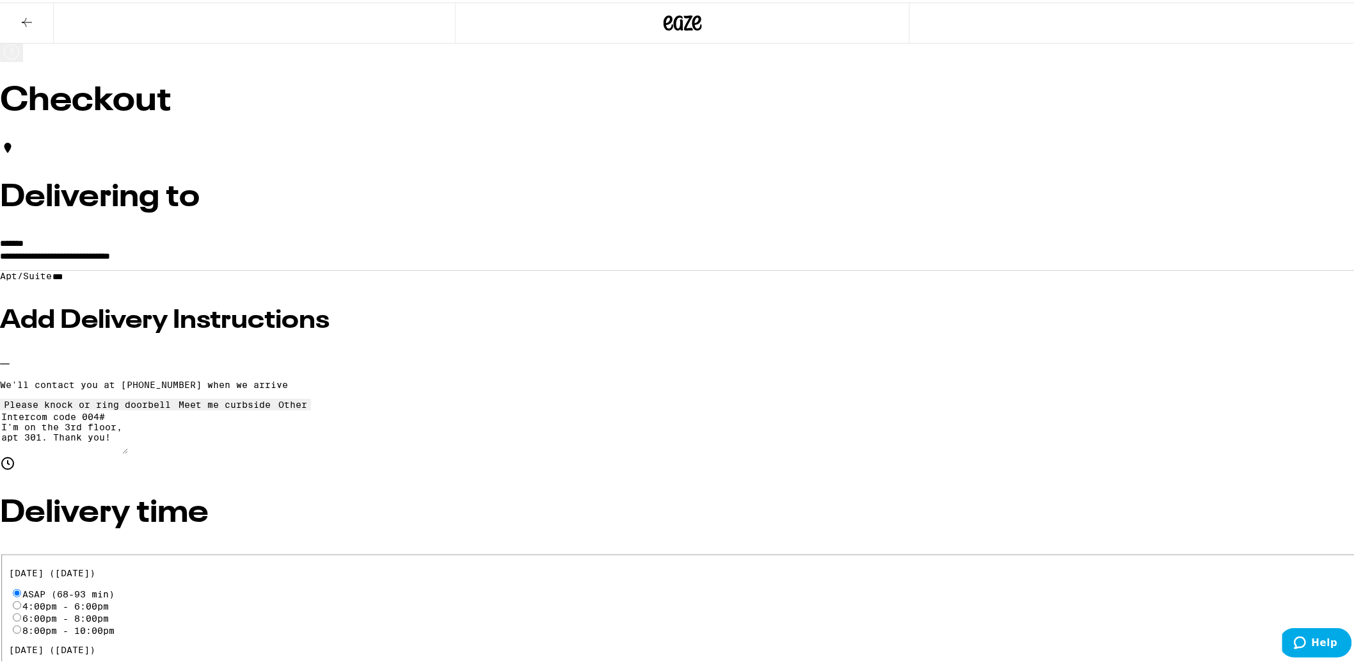
click at [128, 451] on textarea "Intercom code 004# I'm on the 3rd floor, apt 301. Thank you!" at bounding box center [64, 430] width 128 height 44
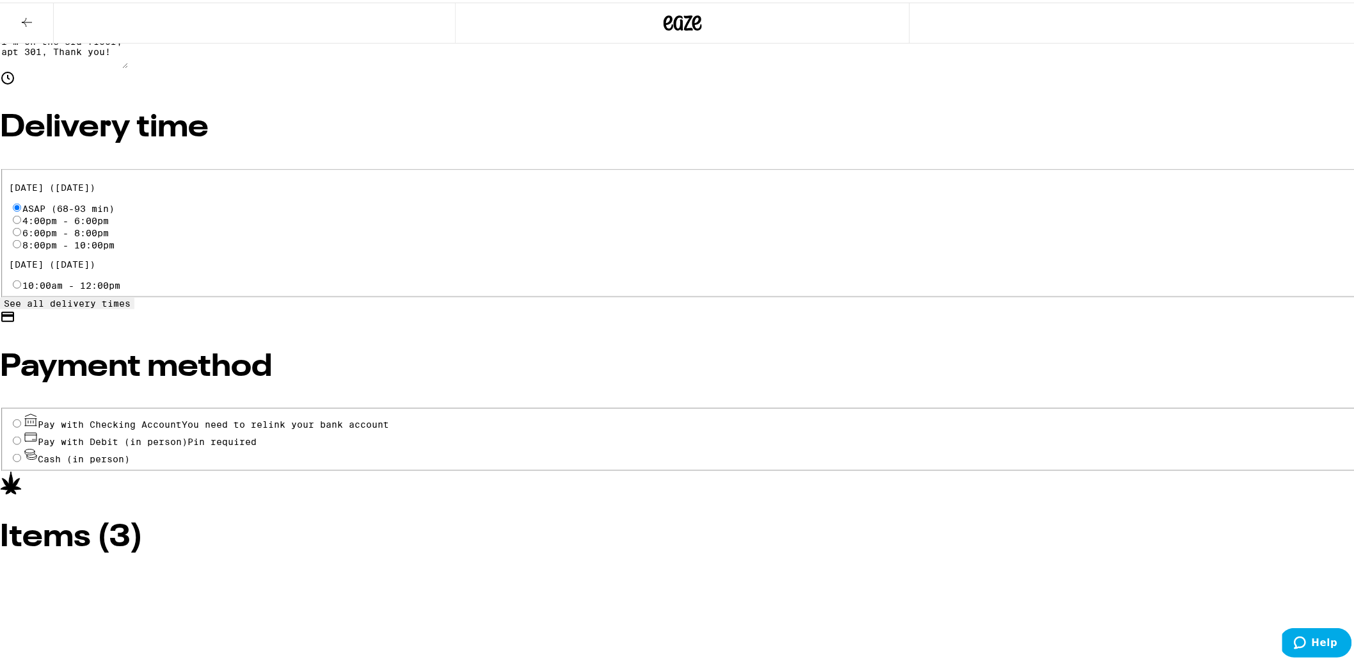
scroll to position [422, 0]
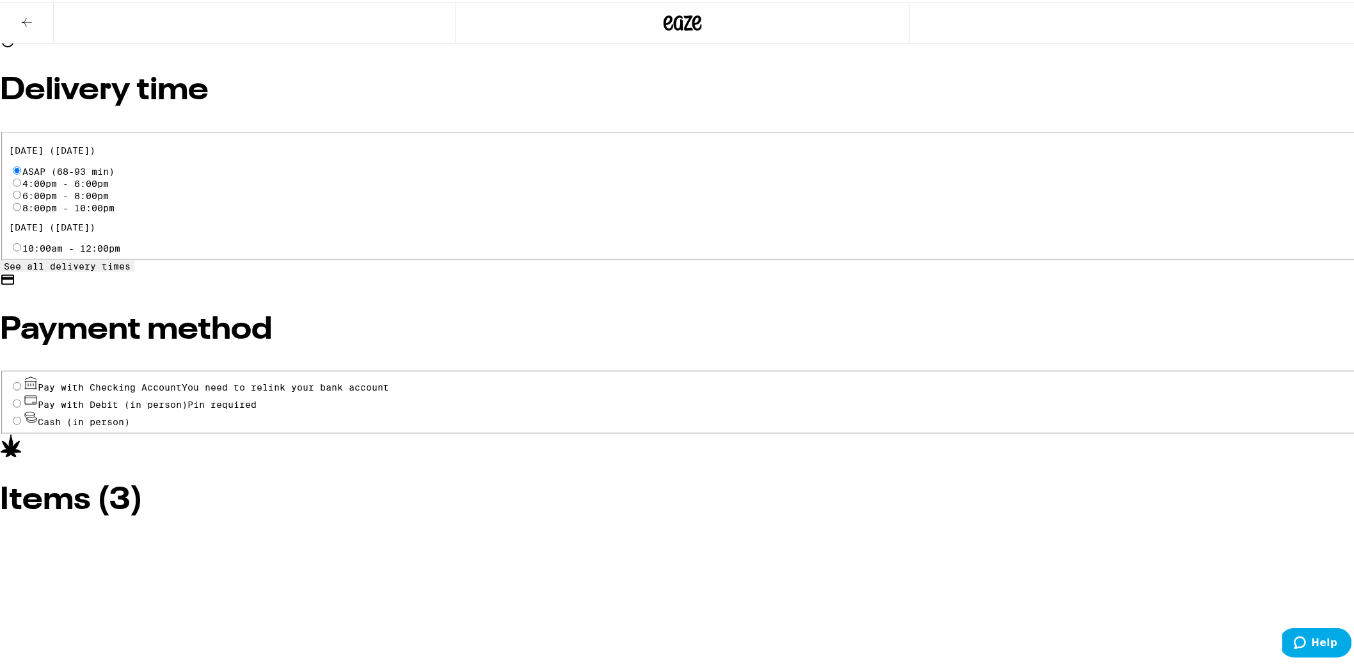
type textarea "Intercom code 004# I'm on the 3rd floor, apt 301, Thank you!"
click at [188, 407] on span "Pay with Debit (in person)" at bounding box center [113, 402] width 150 height 10
click at [21, 405] on input "Pay with Debit (in person) Pin required" at bounding box center [17, 401] width 8 height 8
radio input "true"
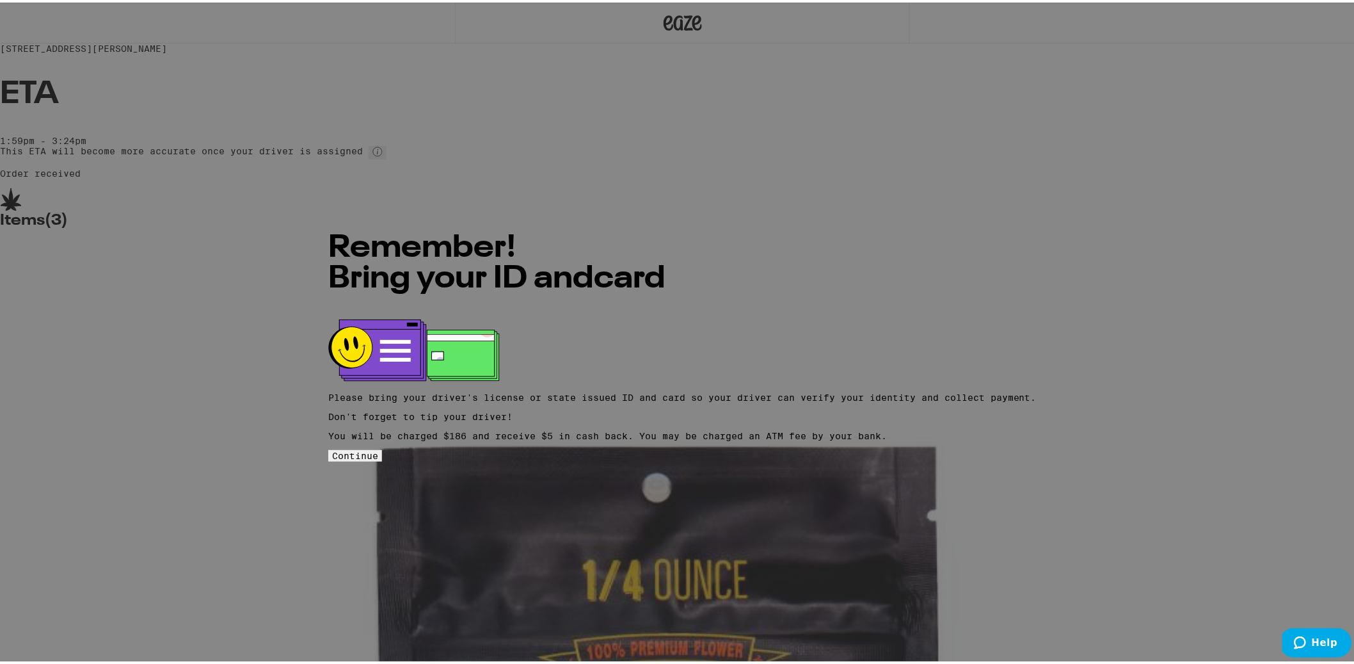
click at [382, 458] on button "Continue" at bounding box center [355, 453] width 54 height 12
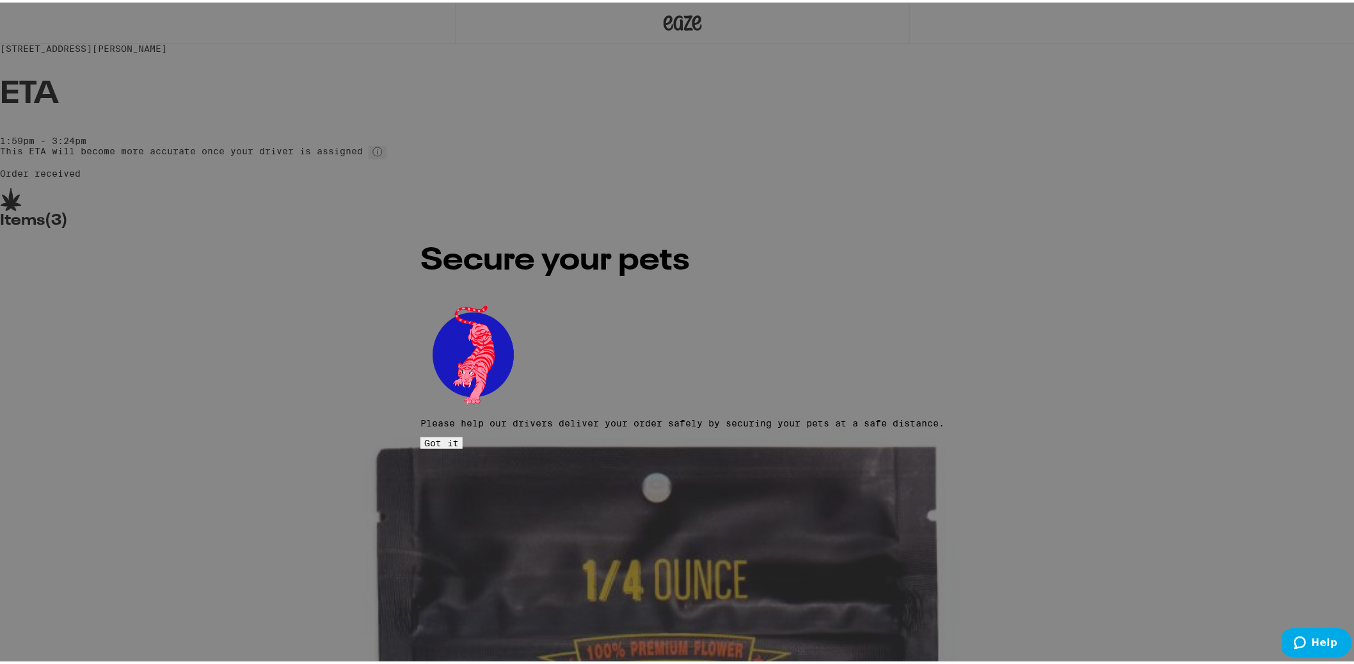
click at [463, 435] on button "Got it" at bounding box center [442, 441] width 42 height 12
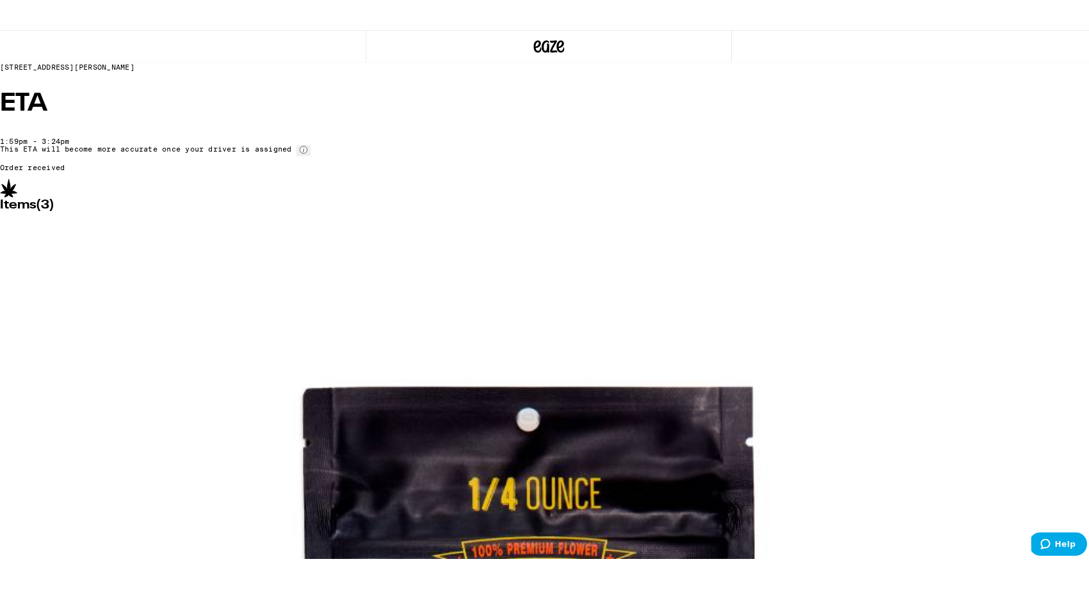
scroll to position [120, 0]
